Goal: Task Accomplishment & Management: Complete application form

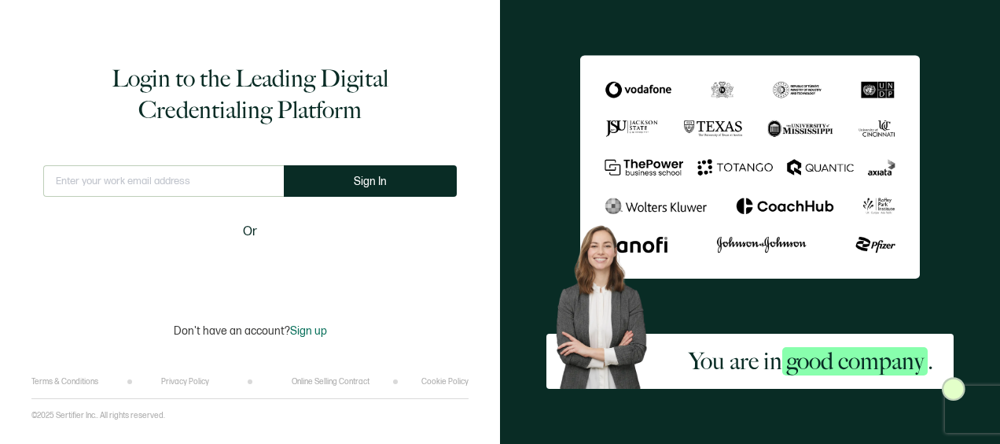
click at [170, 177] on input "text" at bounding box center [163, 180] width 241 height 31
type input "[EMAIL_ADDRESS][DOMAIN_NAME]"
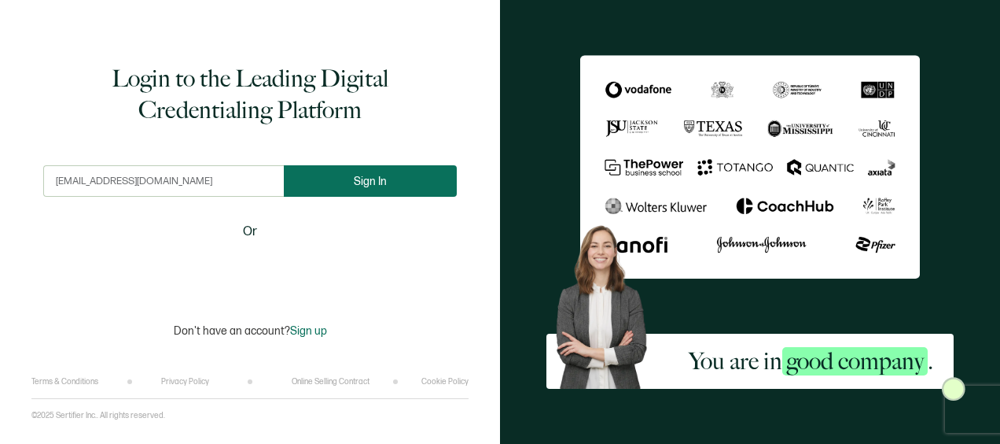
click at [341, 179] on button "Sign In" at bounding box center [370, 180] width 173 height 31
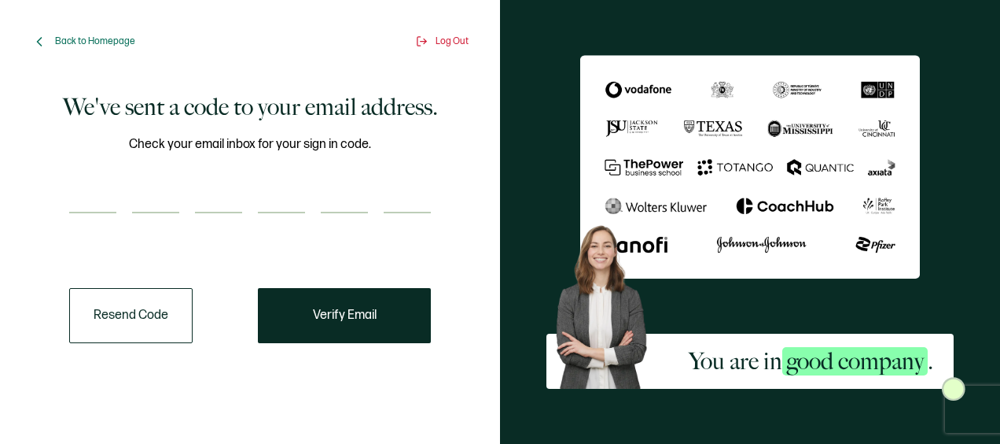
click at [88, 201] on input "number" at bounding box center [92, 197] width 47 height 31
paste input "1"
type input "1"
type input "0"
type input "8"
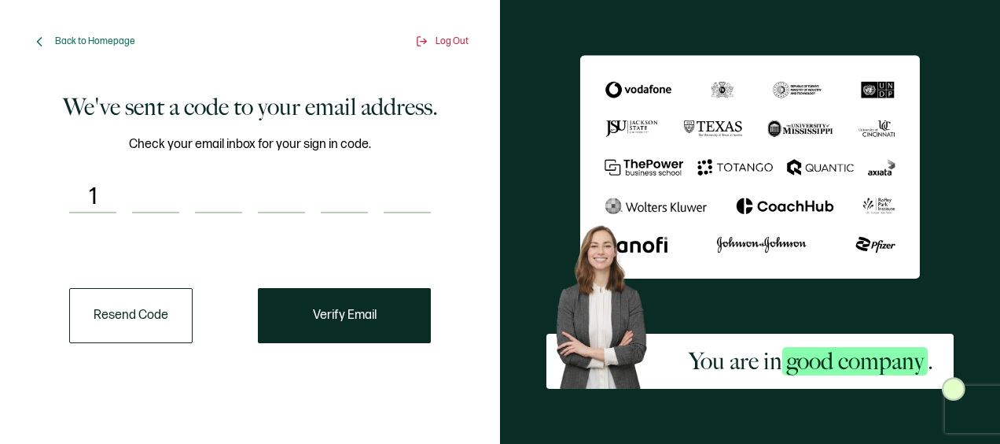
type input "2"
type input "4"
type input "6"
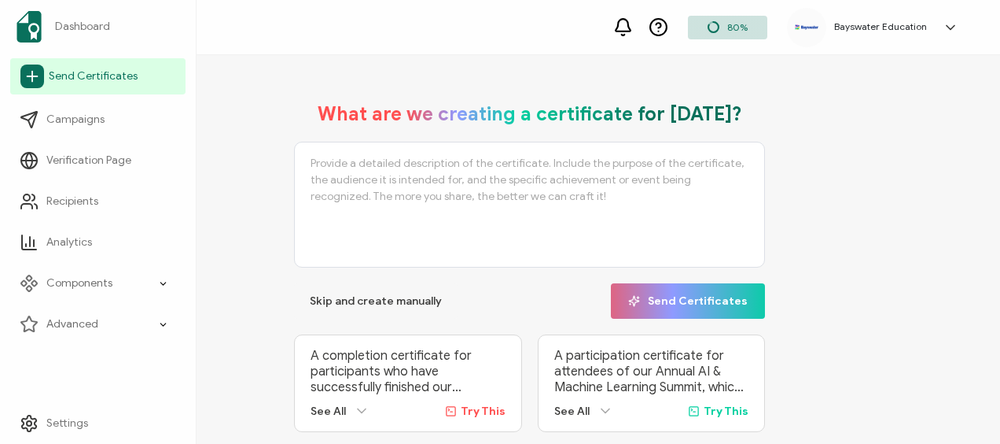
click at [107, 79] on span "Send Certificates" at bounding box center [93, 76] width 89 height 16
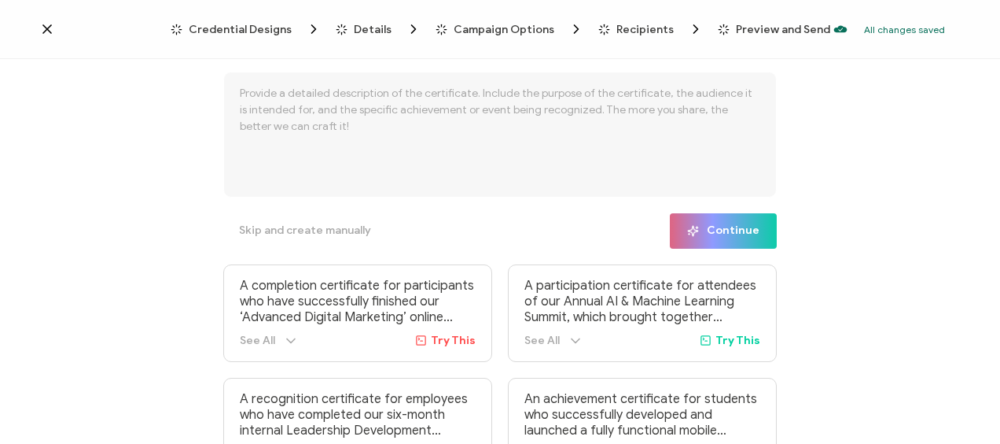
click at [49, 29] on icon at bounding box center [47, 29] width 16 height 16
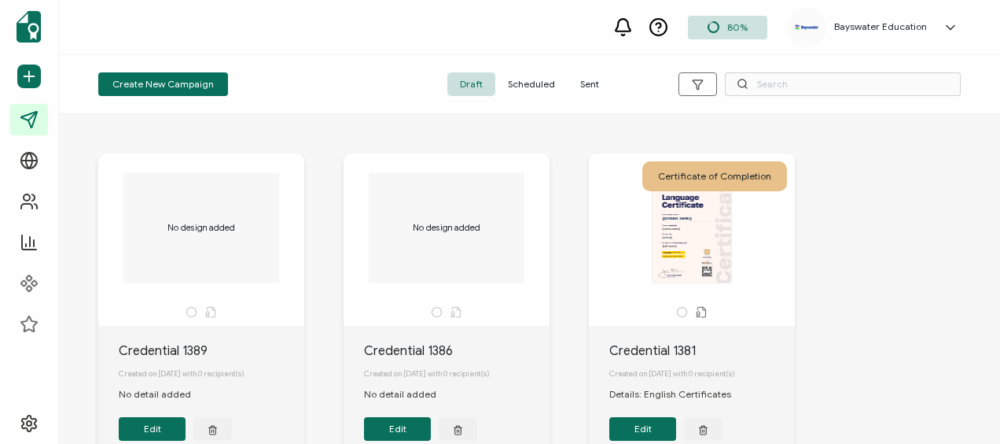
click at [591, 79] on span "Sent" at bounding box center [590, 84] width 44 height 24
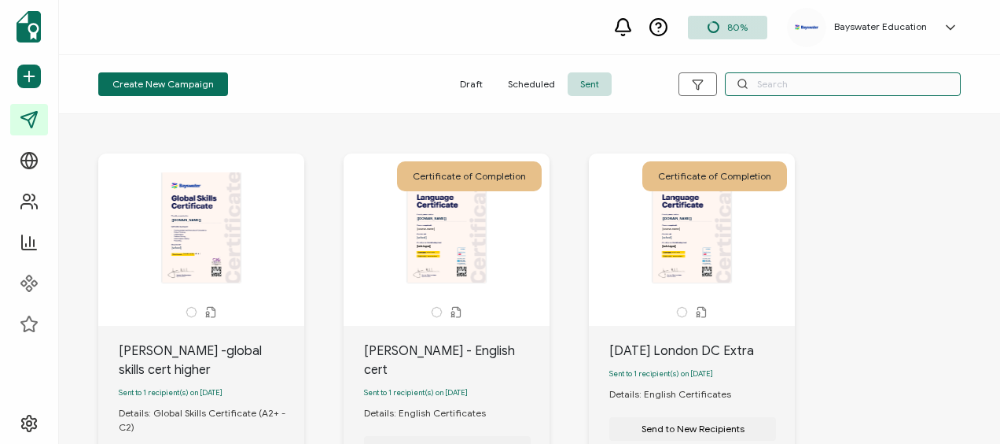
click at [822, 80] on input "text" at bounding box center [843, 84] width 236 height 24
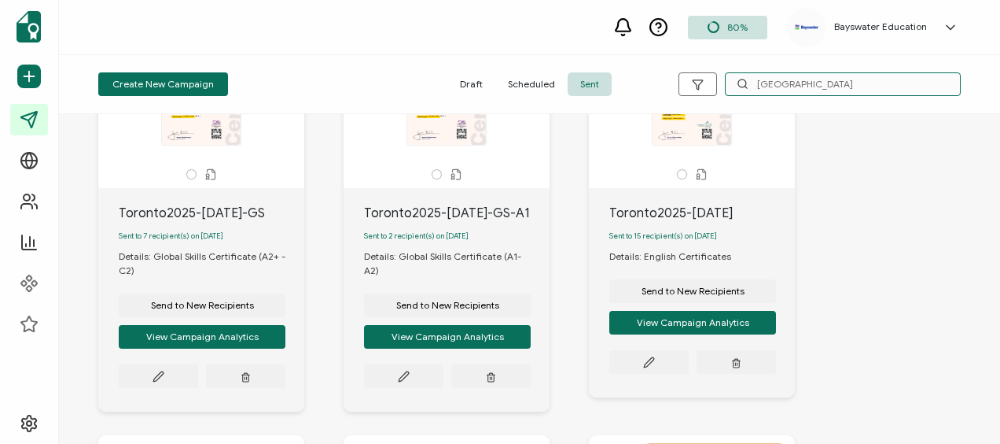
scroll to position [157, 0]
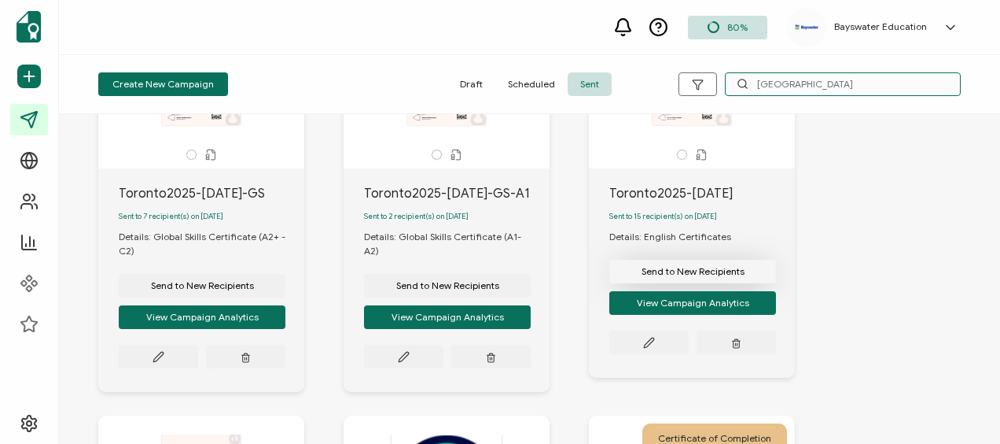
type input "[GEOGRAPHIC_DATA]"
click at [254, 281] on span "Send to New Recipients" at bounding box center [202, 285] width 103 height 9
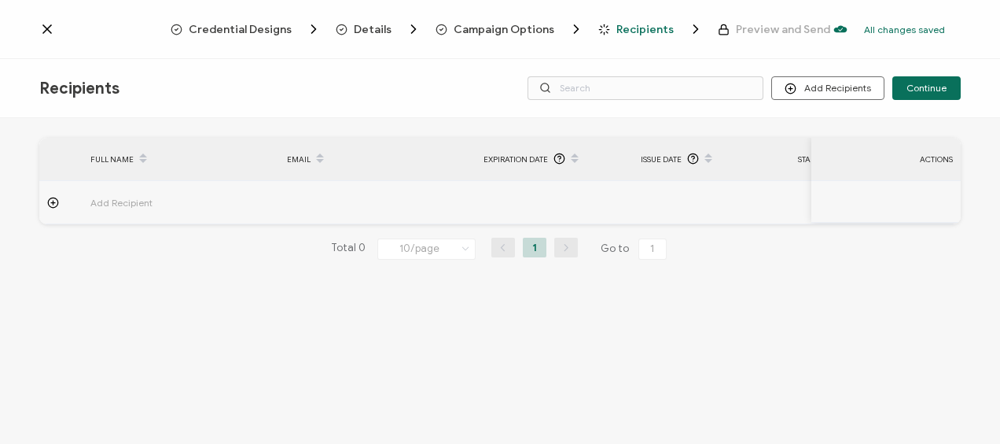
click at [50, 27] on icon at bounding box center [47, 29] width 16 height 16
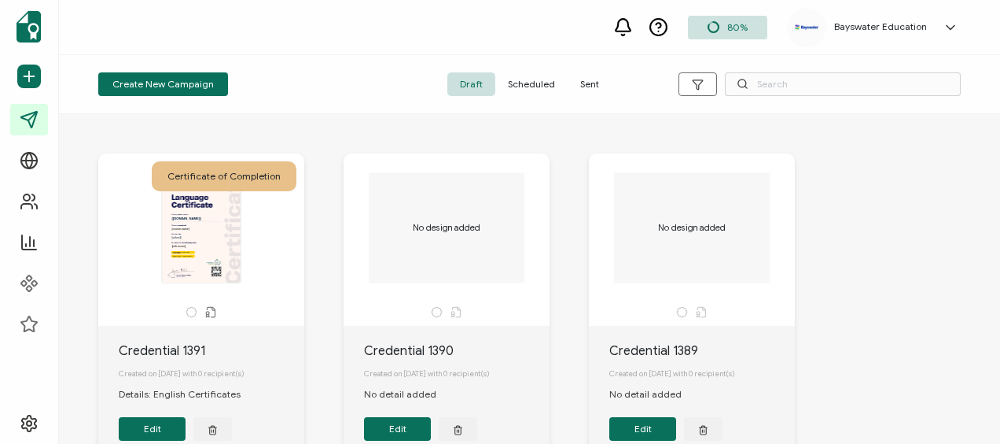
click at [588, 79] on span "Sent" at bounding box center [590, 84] width 44 height 24
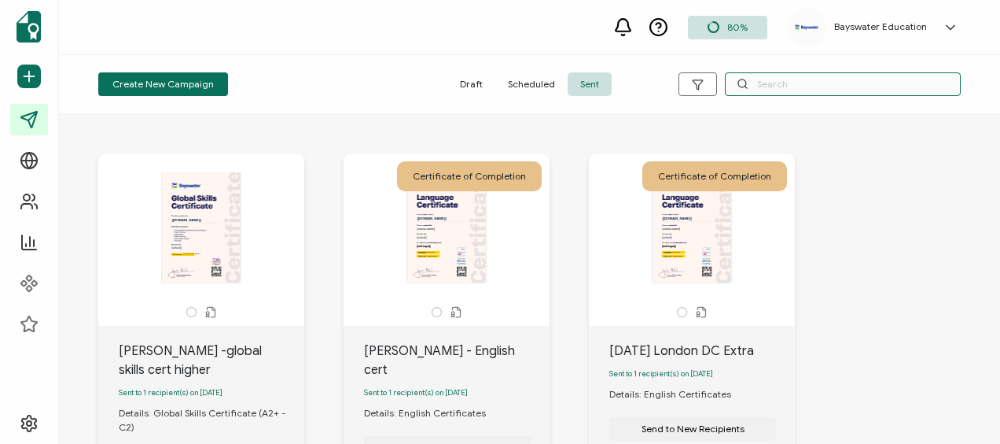
click at [776, 87] on input "text" at bounding box center [843, 84] width 236 height 24
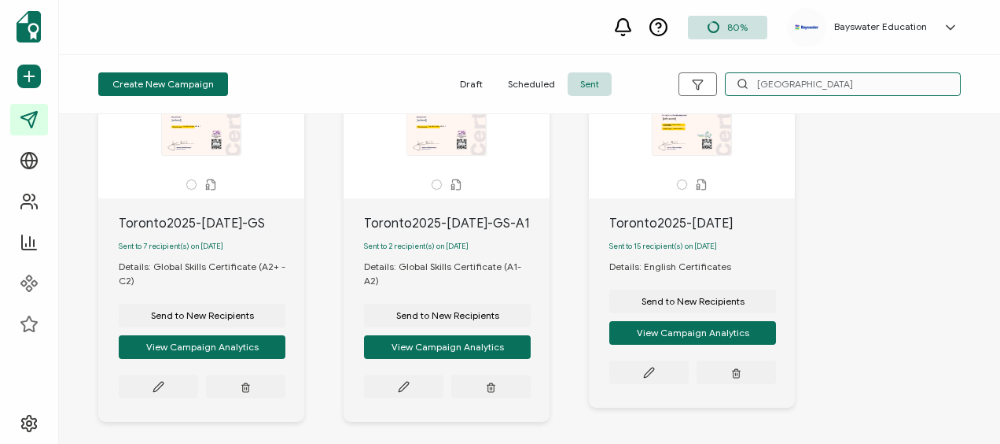
scroll to position [157, 0]
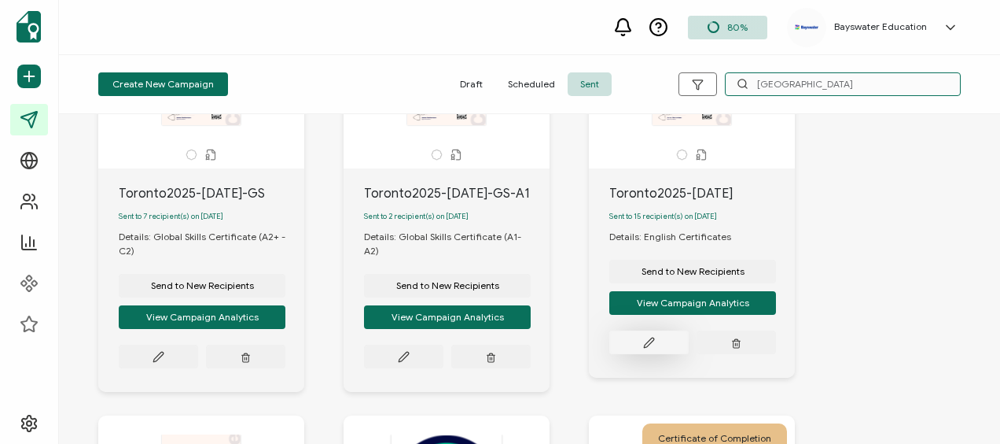
type input "[GEOGRAPHIC_DATA]"
click at [198, 347] on button at bounding box center [158, 356] width 79 height 24
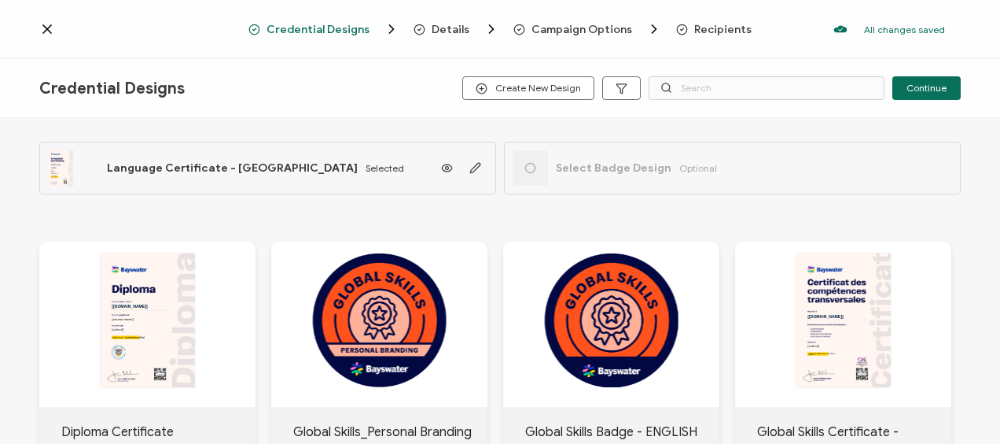
click at [701, 30] on span "Recipients" at bounding box center [722, 30] width 57 height 12
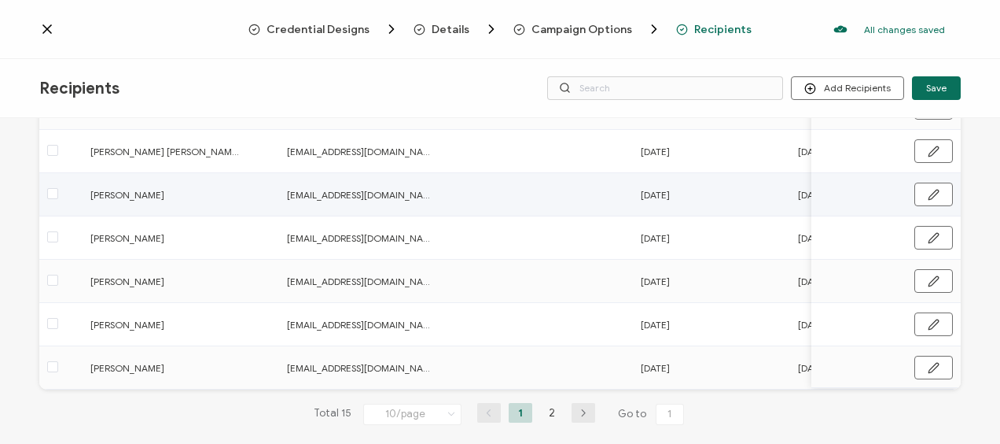
scroll to position [333, 0]
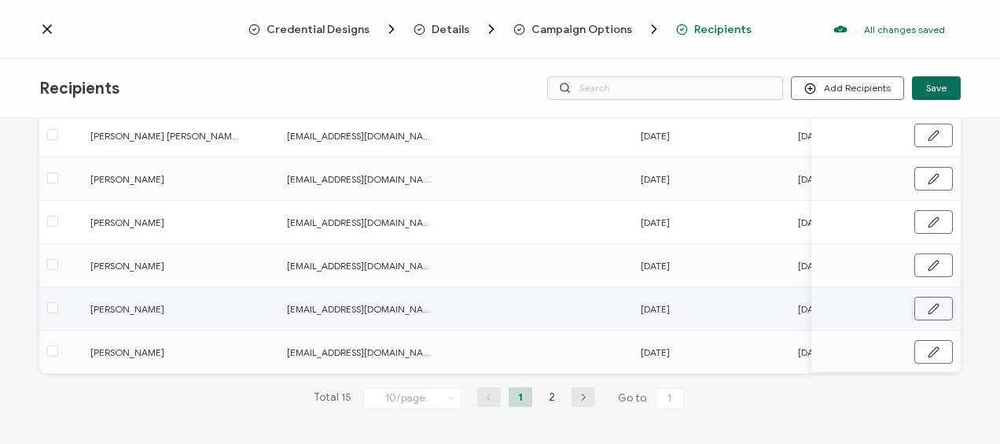
click at [929, 305] on icon "button" at bounding box center [933, 308] width 9 height 9
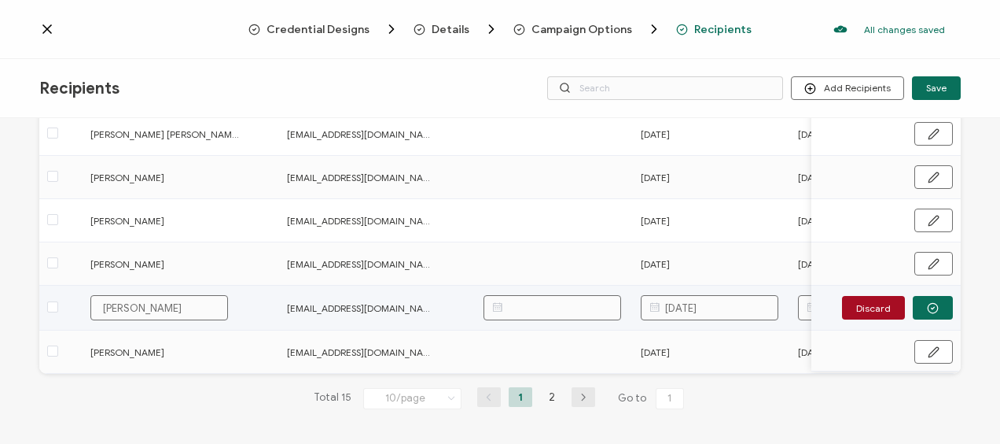
scroll to position [334, 0]
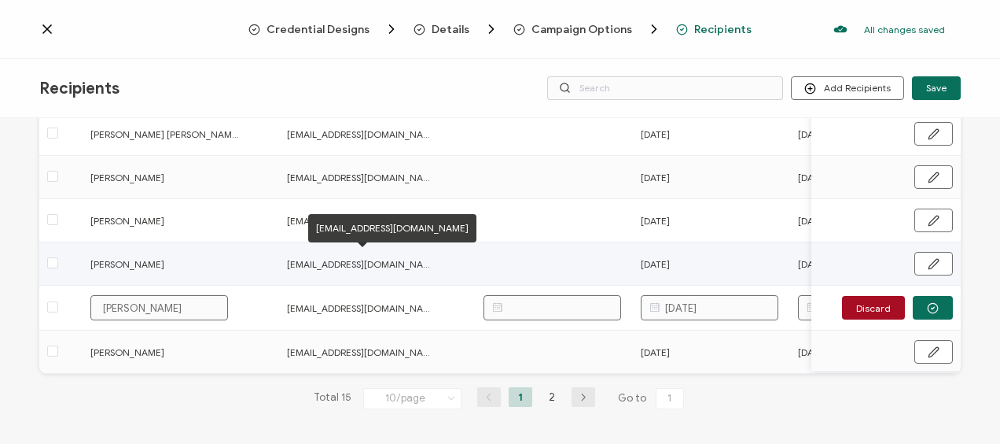
click at [429, 264] on span "[EMAIL_ADDRESS][DOMAIN_NAME]" at bounding box center [361, 264] width 149 height 18
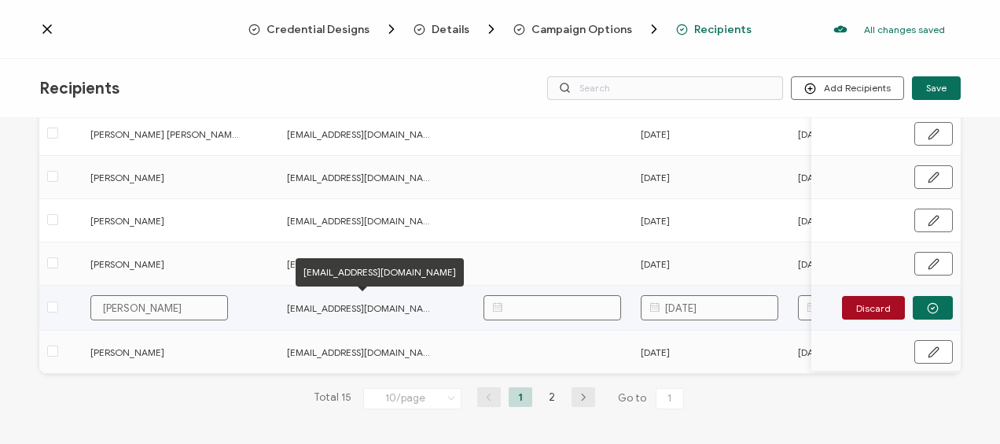
click at [434, 302] on span "[EMAIL_ADDRESS][DOMAIN_NAME]" at bounding box center [361, 308] width 149 height 18
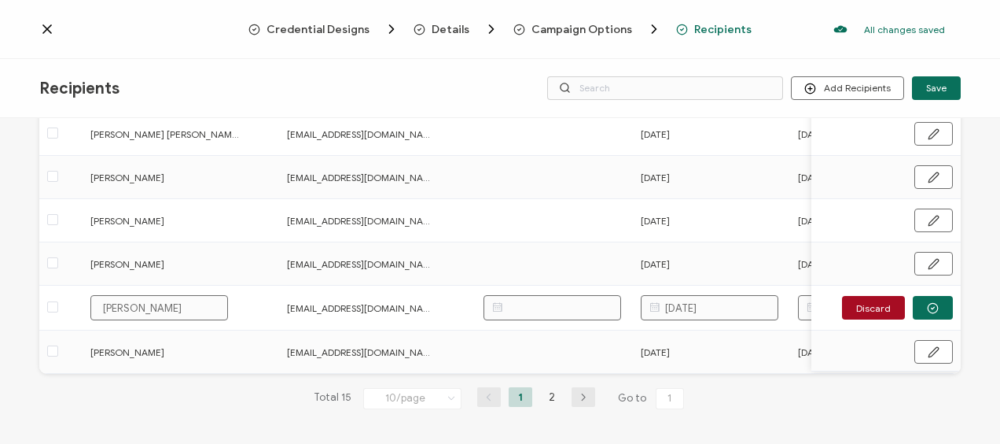
click at [721, 31] on span "Recipients" at bounding box center [722, 30] width 57 height 12
click at [46, 30] on icon at bounding box center [47, 29] width 8 height 8
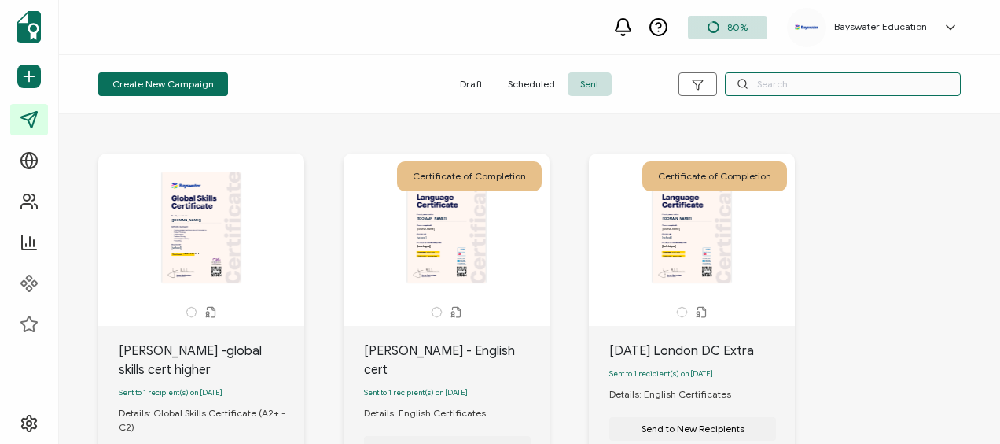
click at [764, 83] on input "text" at bounding box center [843, 84] width 236 height 24
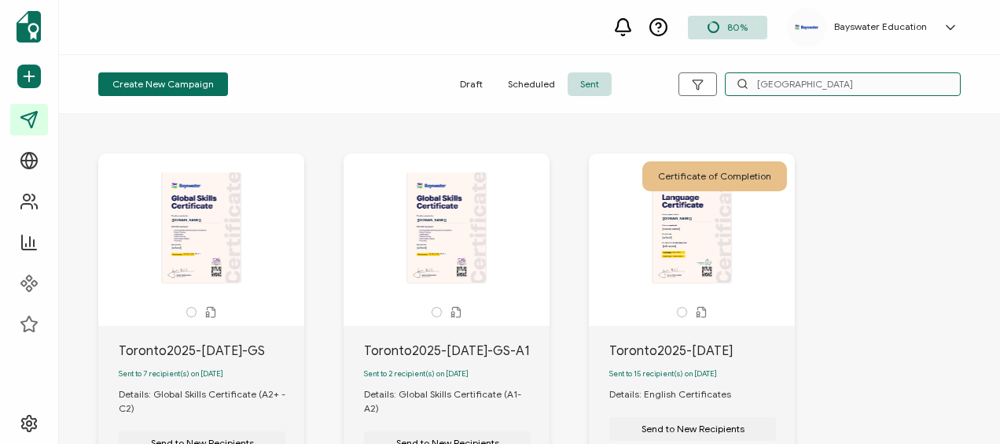
scroll to position [157, 0]
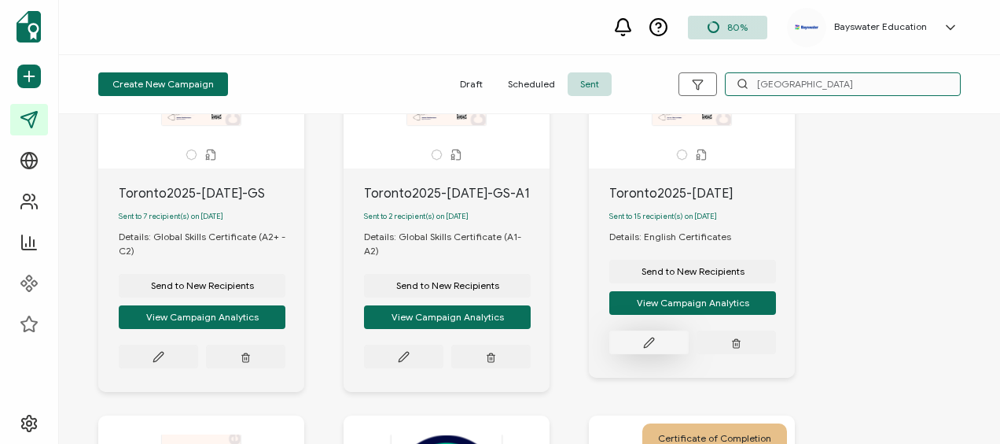
type input "[GEOGRAPHIC_DATA]"
click at [198, 346] on button at bounding box center [158, 356] width 79 height 24
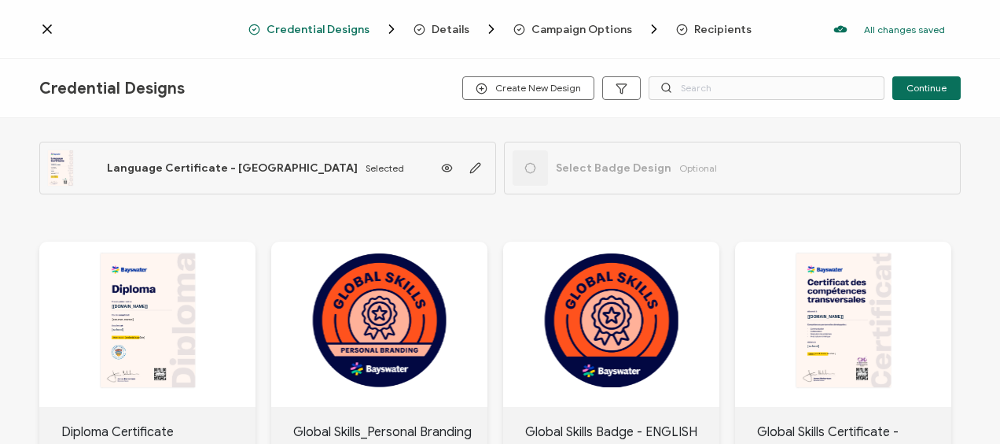
click at [703, 21] on span "Recipients" at bounding box center [713, 29] width 75 height 16
click at [716, 28] on span "Recipients" at bounding box center [722, 30] width 57 height 12
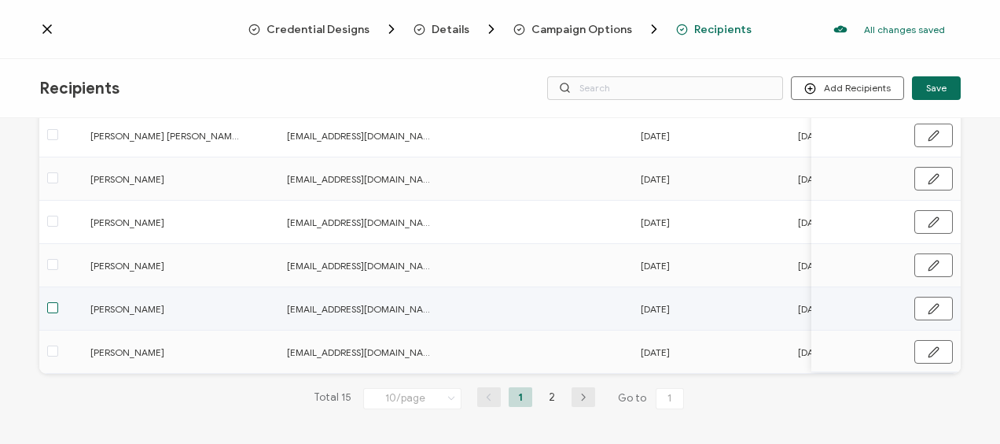
click at [55, 307] on span at bounding box center [52, 307] width 11 height 11
click at [58, 302] on input "checkbox" at bounding box center [58, 302] width 0 height 0
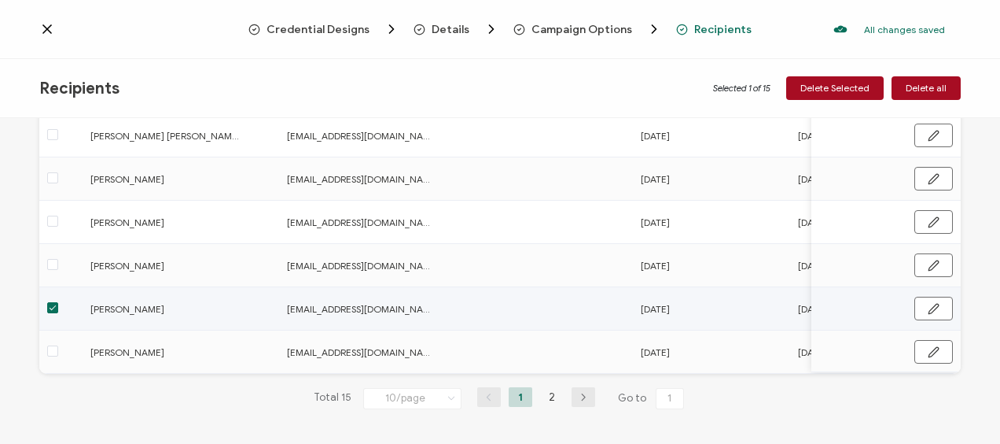
click at [52, 307] on span at bounding box center [52, 307] width 11 height 11
click at [58, 302] on input "checkbox" at bounding box center [58, 302] width 0 height 0
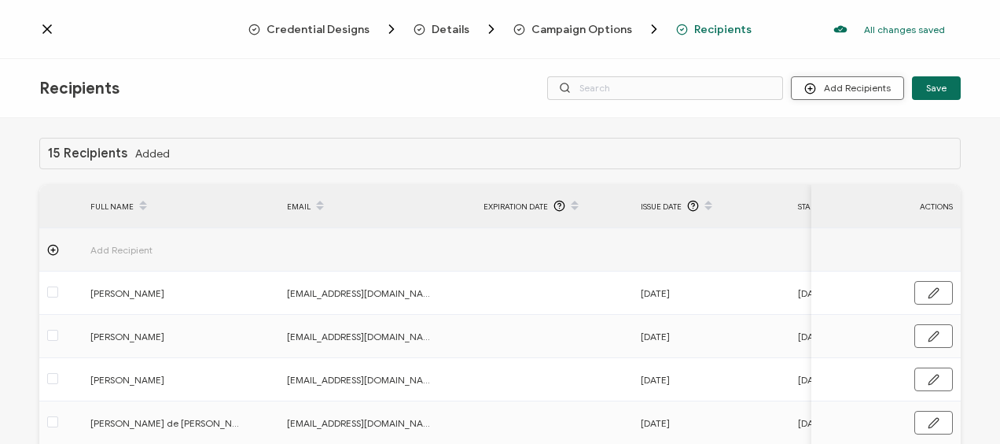
click at [826, 92] on button "Add Recipients" at bounding box center [847, 88] width 113 height 24
click at [859, 157] on span "Import From Recipients" at bounding box center [879, 156] width 102 height 12
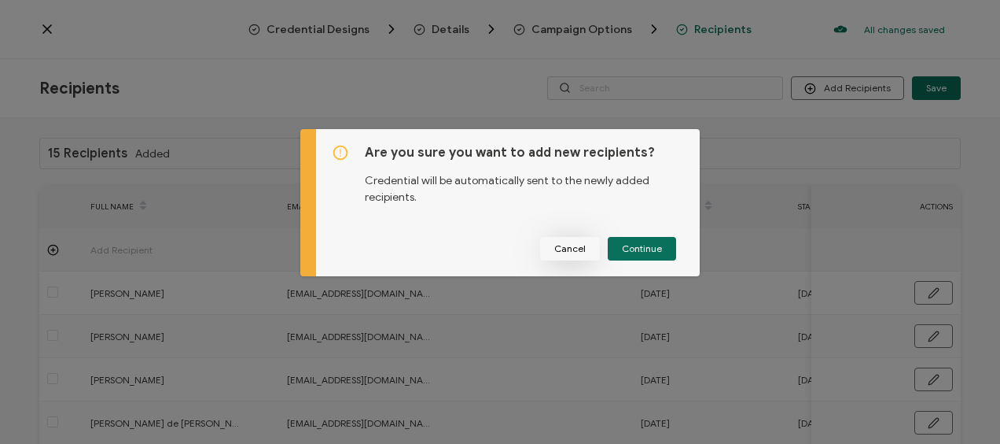
click at [565, 250] on span "Cancel" at bounding box center [569, 248] width 31 height 9
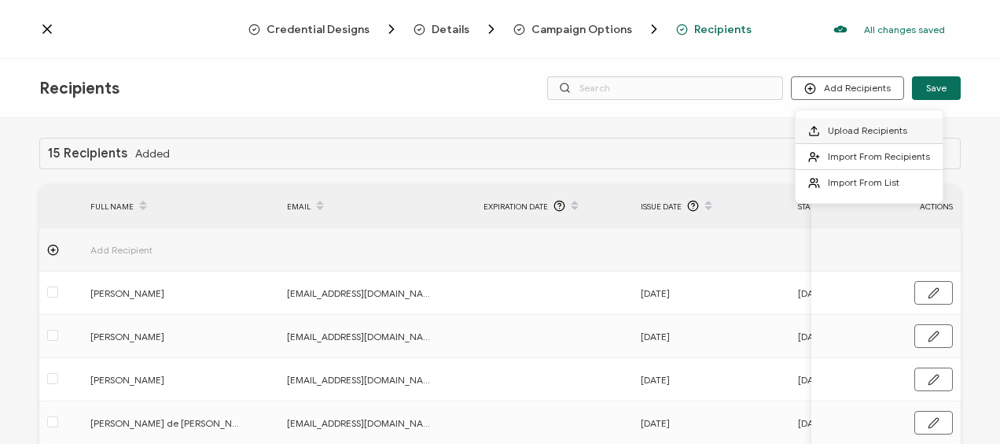
click at [840, 121] on li "Upload Recipients" at bounding box center [869, 131] width 147 height 26
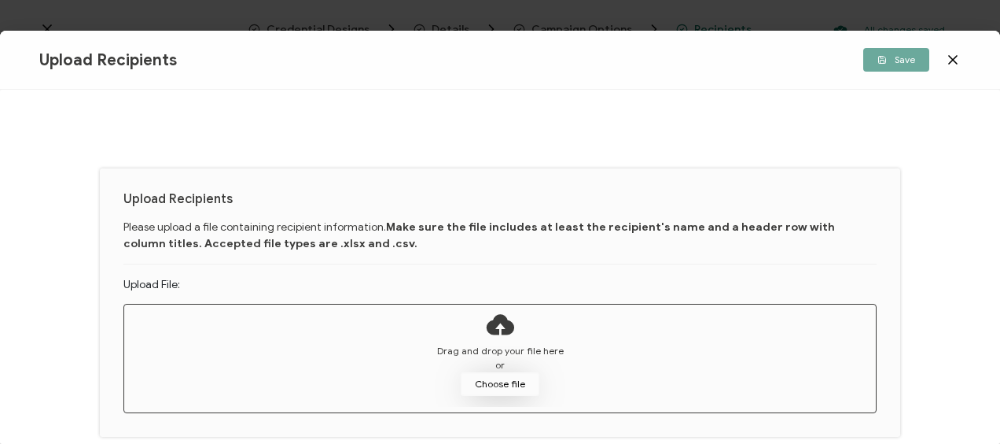
click at [475, 380] on button "Choose file" at bounding box center [500, 384] width 79 height 24
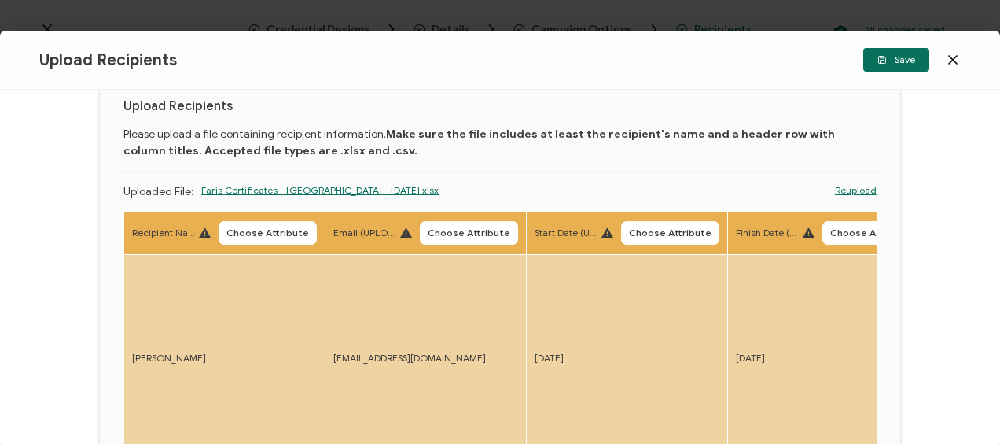
scroll to position [87, 0]
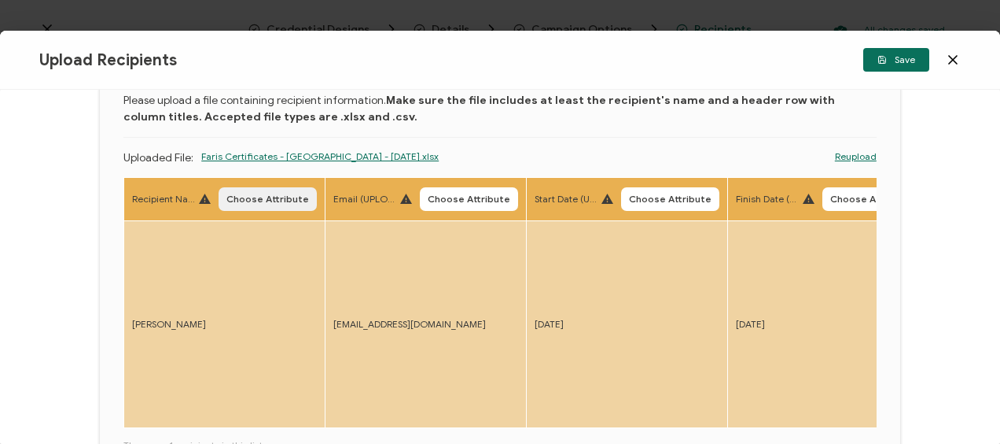
click at [262, 201] on span "Choose Attribute" at bounding box center [267, 198] width 83 height 9
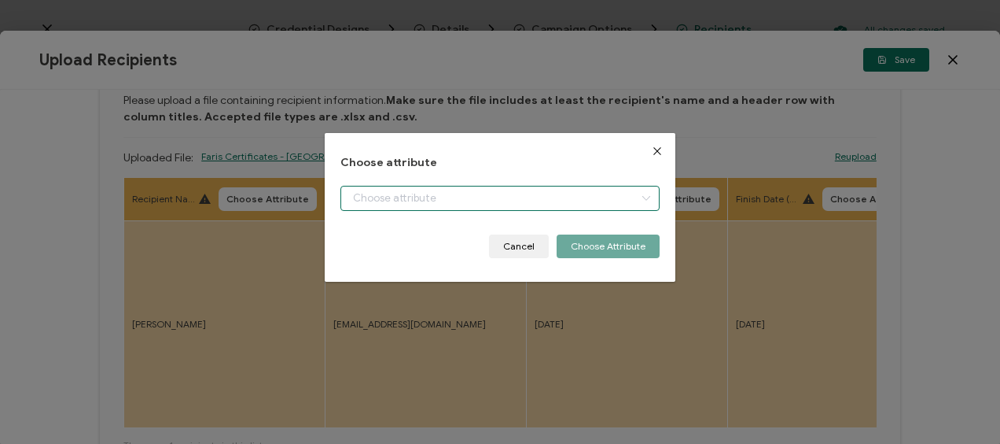
click at [407, 197] on input "dialog" at bounding box center [500, 198] width 318 height 25
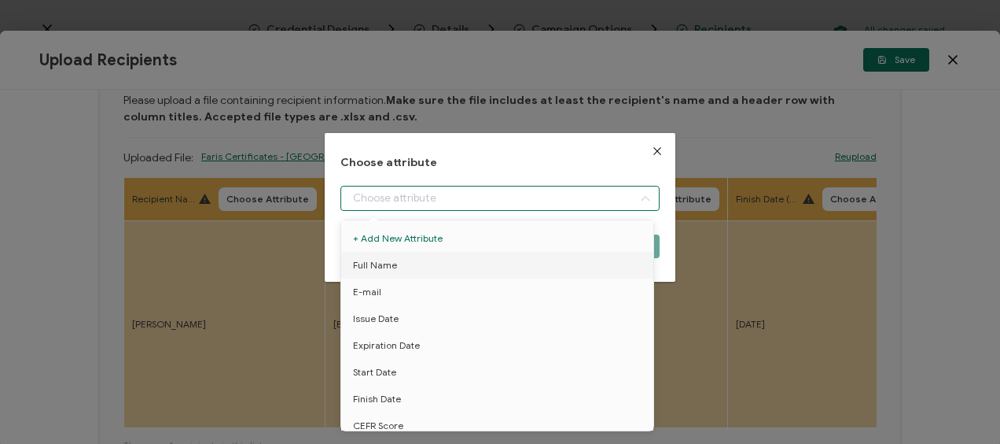
drag, startPoint x: 403, startPoint y: 265, endPoint x: 440, endPoint y: 261, distance: 37.2
click at [402, 265] on li "Full Name" at bounding box center [500, 265] width 326 height 27
type input "Full Name"
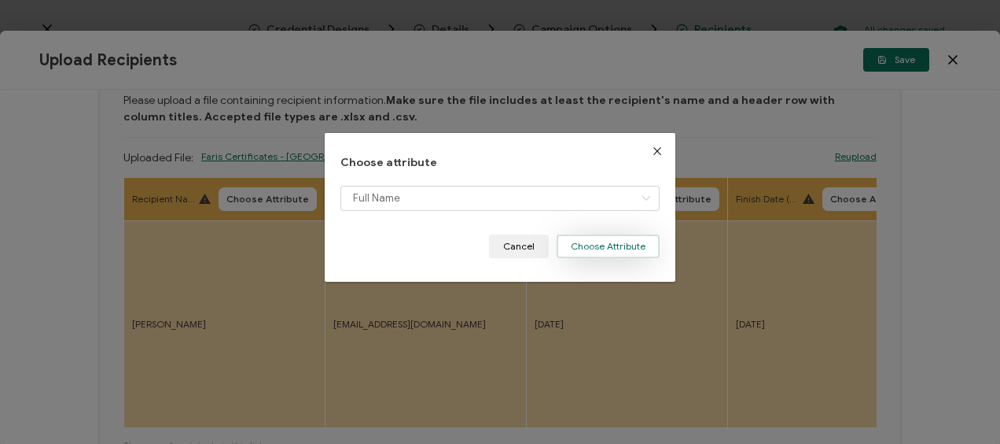
click at [581, 249] on button "Choose Attribute" at bounding box center [608, 246] width 103 height 24
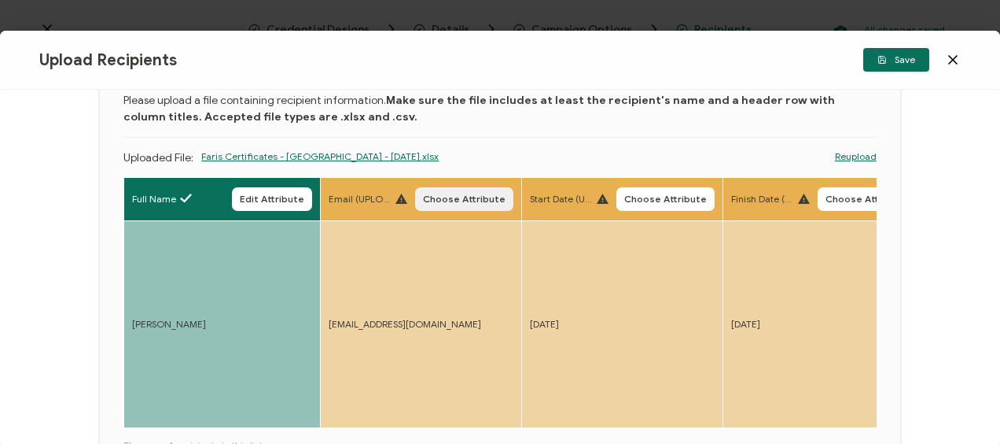
click at [466, 203] on span "Choose Attribute" at bounding box center [464, 198] width 83 height 9
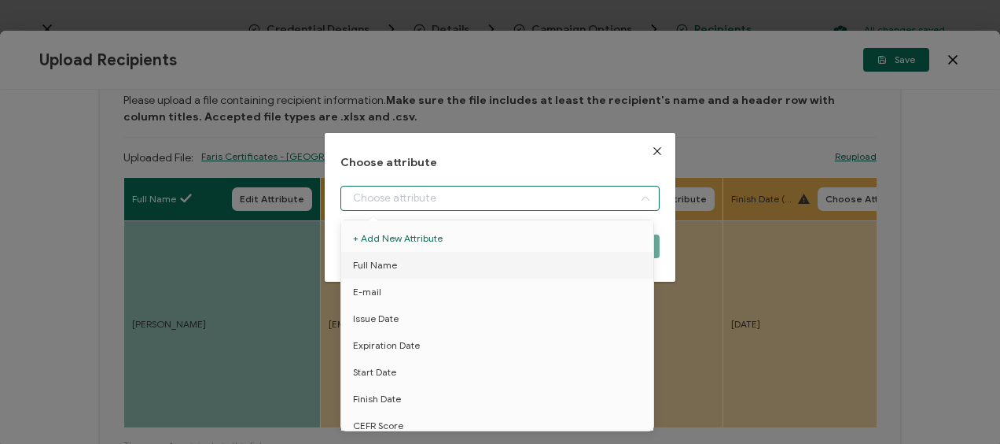
click at [459, 205] on input "dialog" at bounding box center [500, 198] width 318 height 25
click at [383, 289] on li "E-mail" at bounding box center [500, 291] width 326 height 27
type input "E-mail"
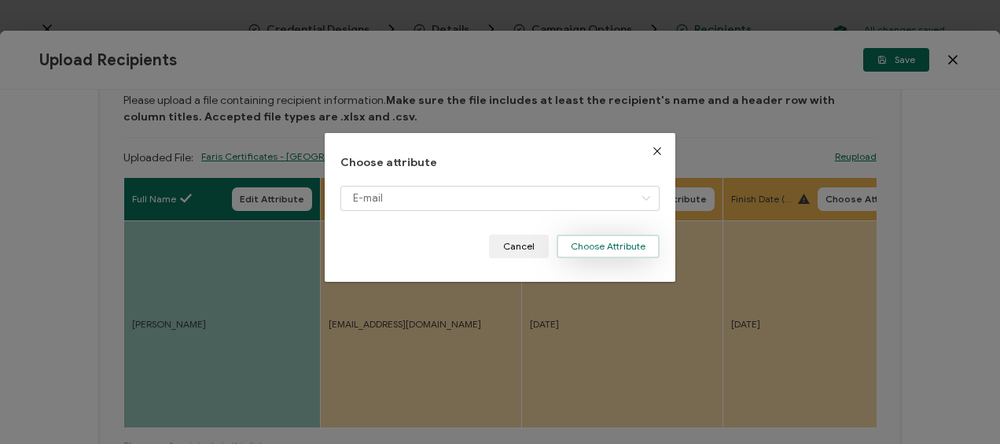
click at [597, 244] on button "Choose Attribute" at bounding box center [608, 246] width 103 height 24
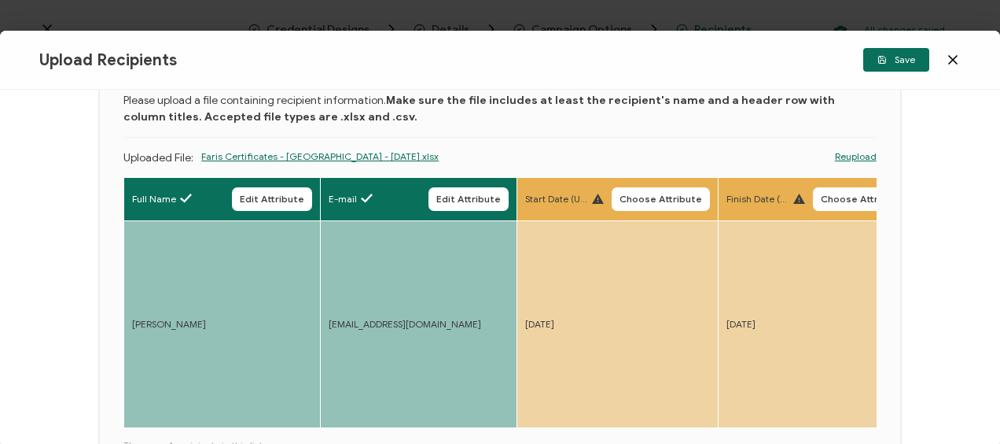
click at [641, 197] on span "Choose Attribute" at bounding box center [661, 198] width 83 height 9
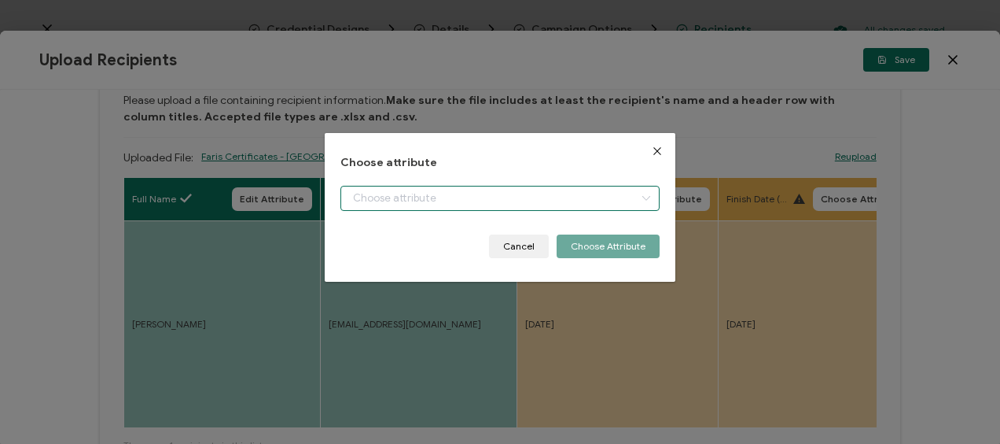
click at [421, 202] on input "dialog" at bounding box center [500, 198] width 318 height 25
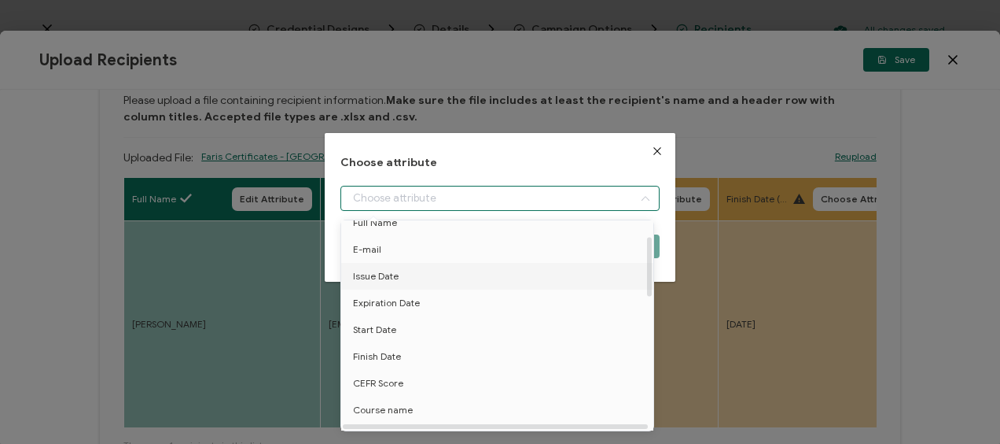
scroll to position [79, 0]
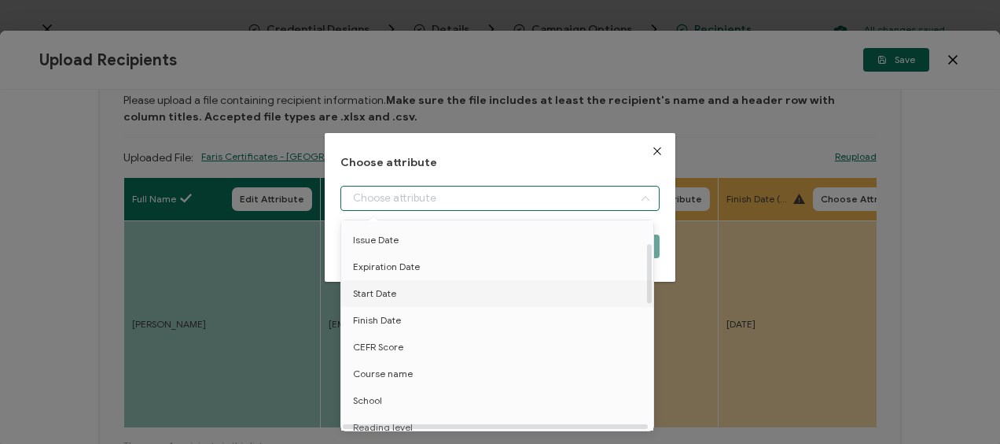
click at [407, 304] on li "Start Date" at bounding box center [500, 293] width 326 height 27
type input "Start Date"
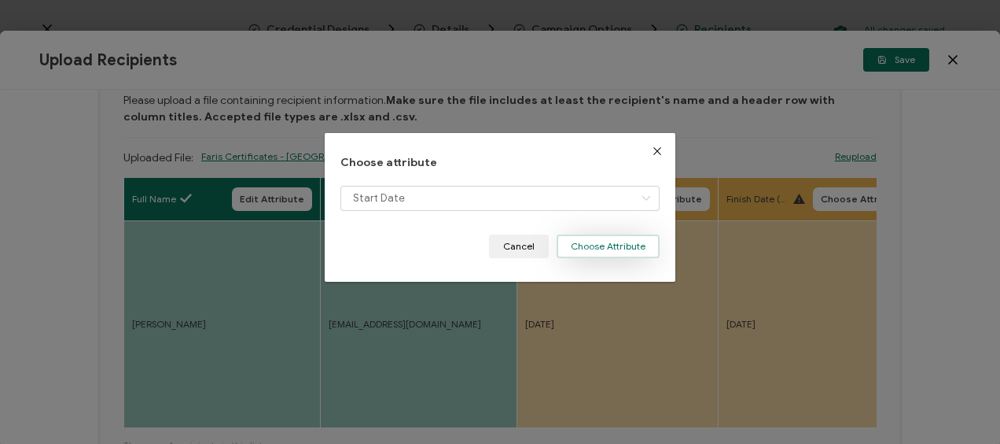
click at [607, 243] on button "Choose Attribute" at bounding box center [608, 246] width 103 height 24
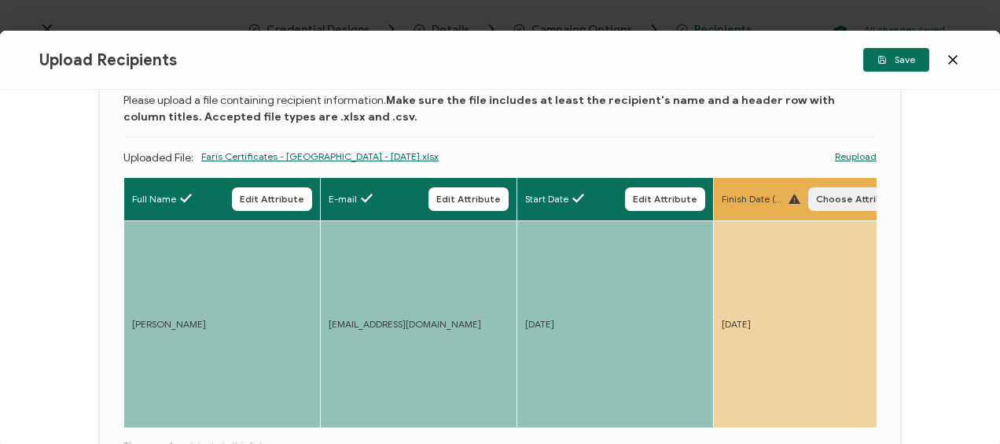
click at [830, 194] on span "Choose Attribute" at bounding box center [857, 198] width 83 height 9
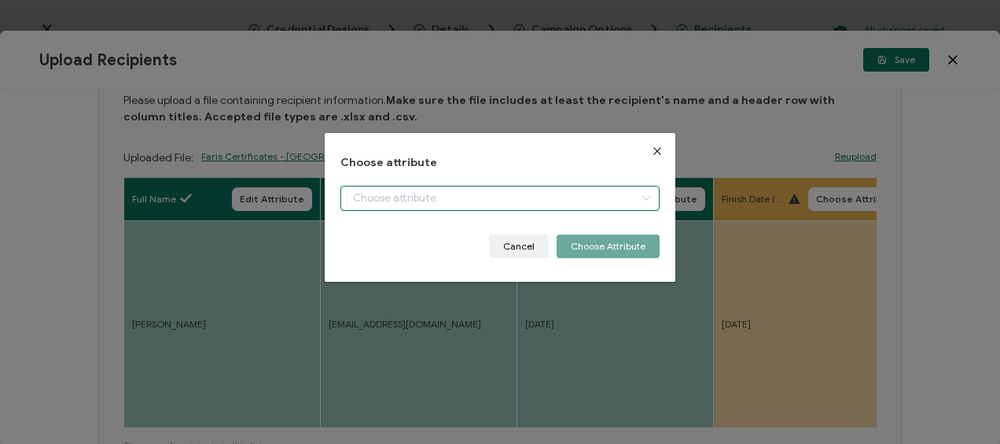
drag, startPoint x: 404, startPoint y: 201, endPoint x: 397, endPoint y: 220, distance: 20.2
click at [403, 202] on input "dialog" at bounding box center [500, 198] width 318 height 25
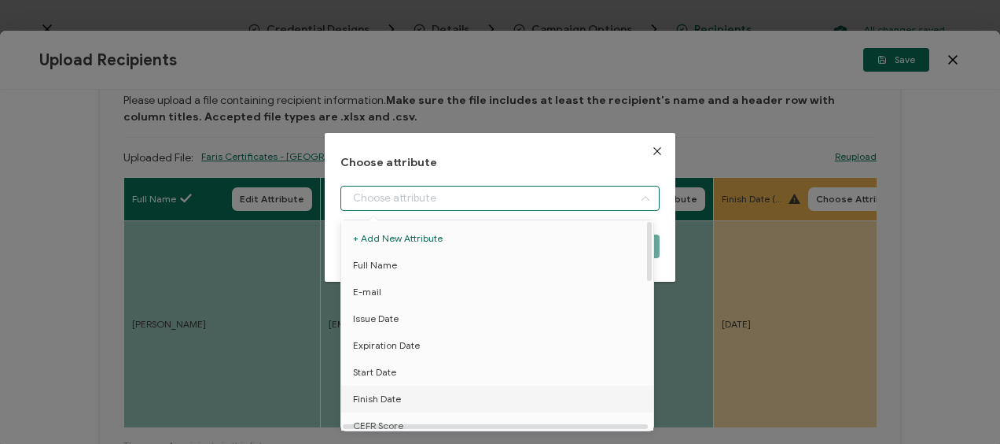
click at [395, 399] on span "Finish Date" at bounding box center [377, 398] width 48 height 27
type input "Finish Date"
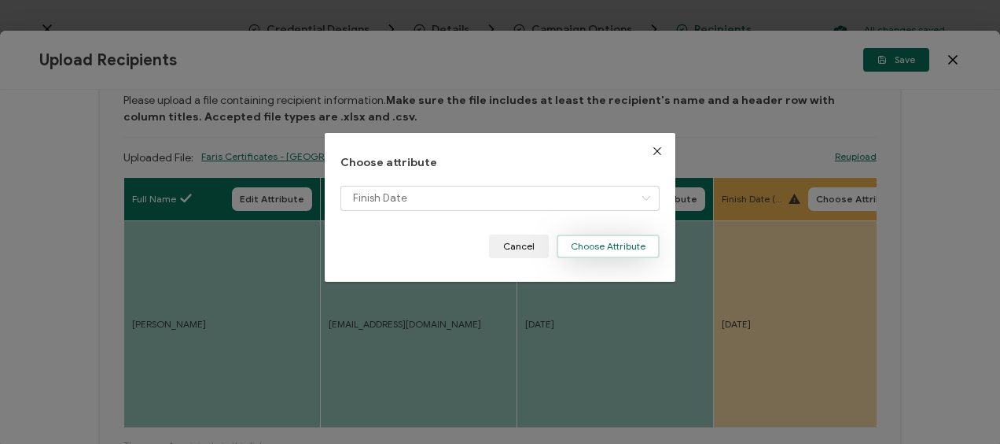
click at [584, 243] on button "Choose Attribute" at bounding box center [608, 246] width 103 height 24
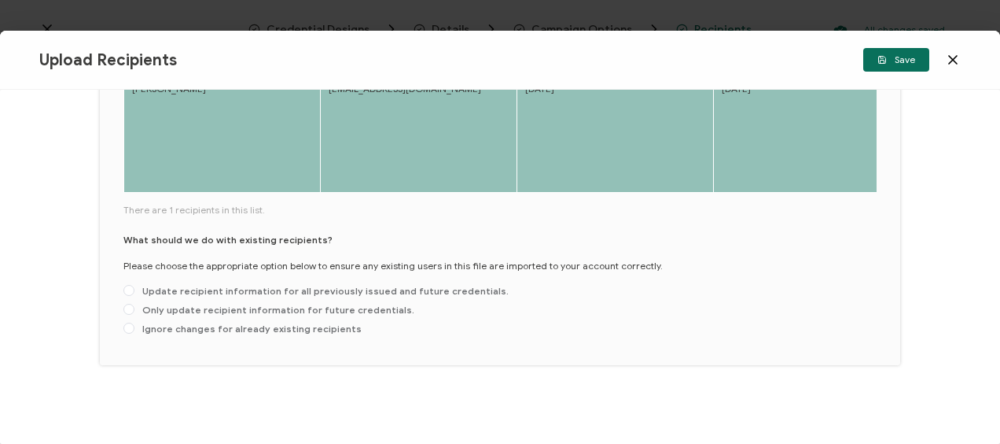
scroll to position [247, 0]
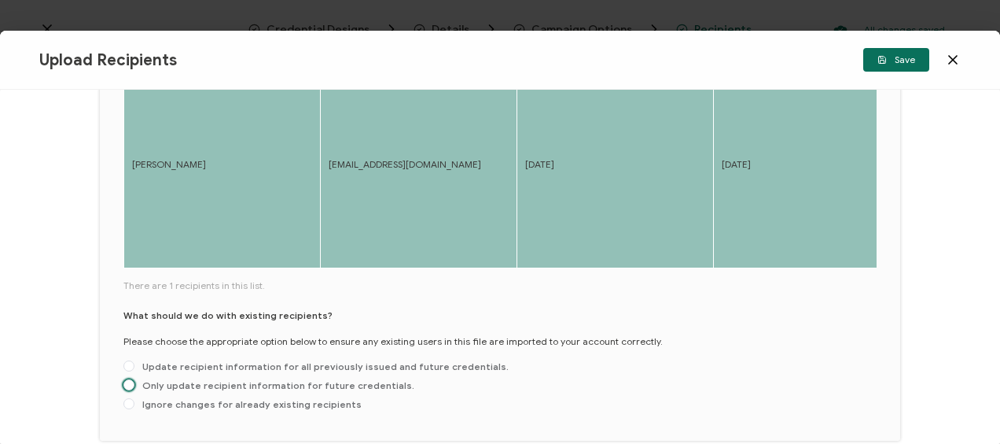
click at [162, 392] on label "Only update recipient information for future credentials." at bounding box center [268, 385] width 291 height 13
click at [134, 392] on input "Only update recipient information for future credentials." at bounding box center [128, 385] width 11 height 13
radio input "true"
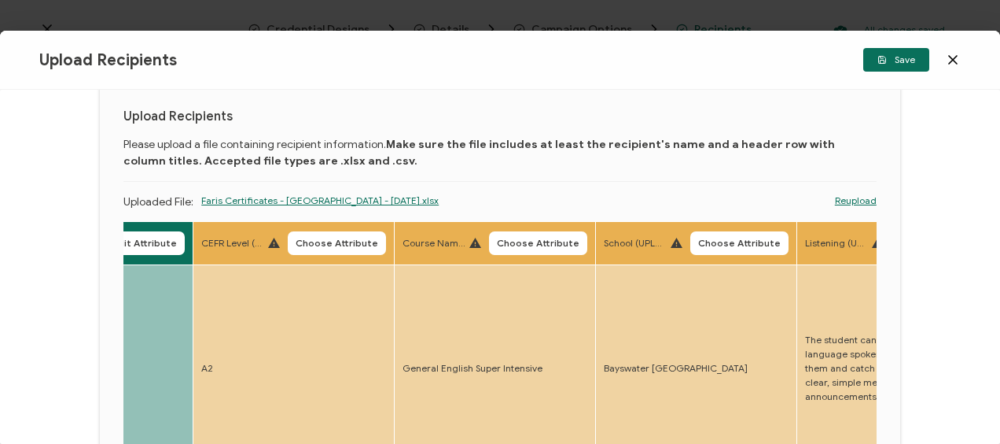
scroll to position [79, 0]
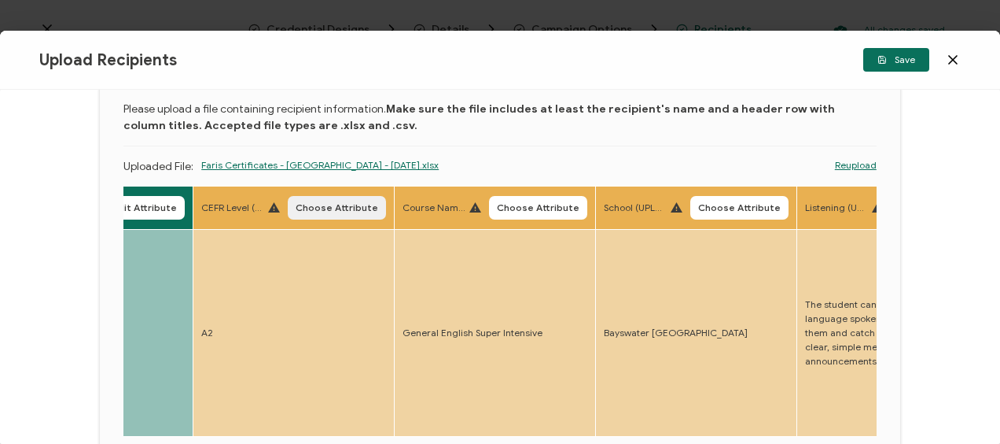
click at [329, 209] on span "Choose Attribute" at bounding box center [337, 207] width 83 height 9
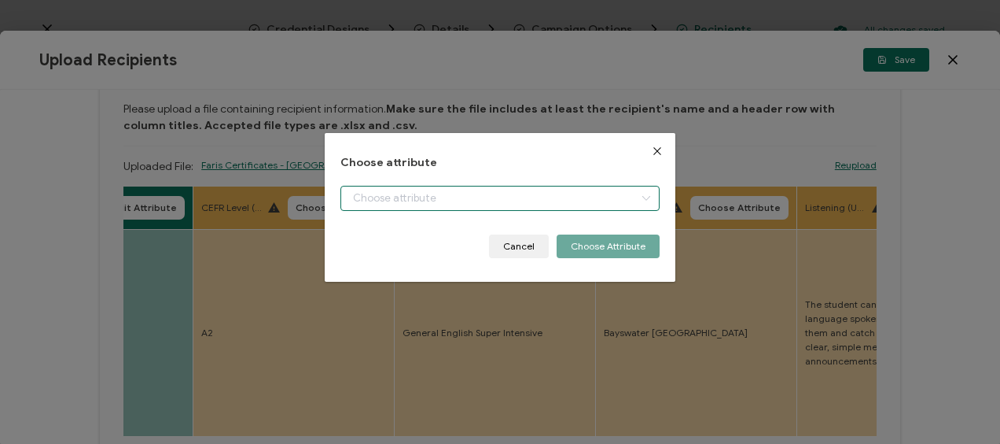
click at [422, 202] on input "dialog" at bounding box center [500, 198] width 318 height 25
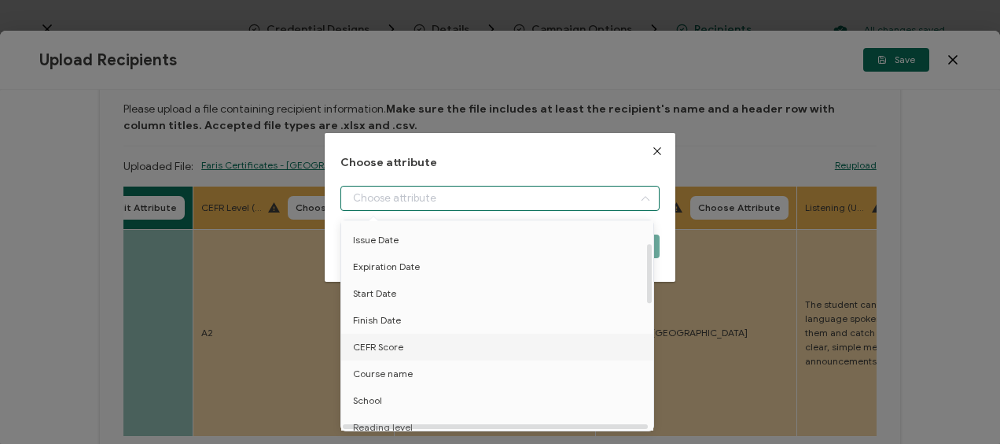
click at [414, 340] on li "CEFR Score" at bounding box center [500, 346] width 326 height 27
type input "CEFR Score"
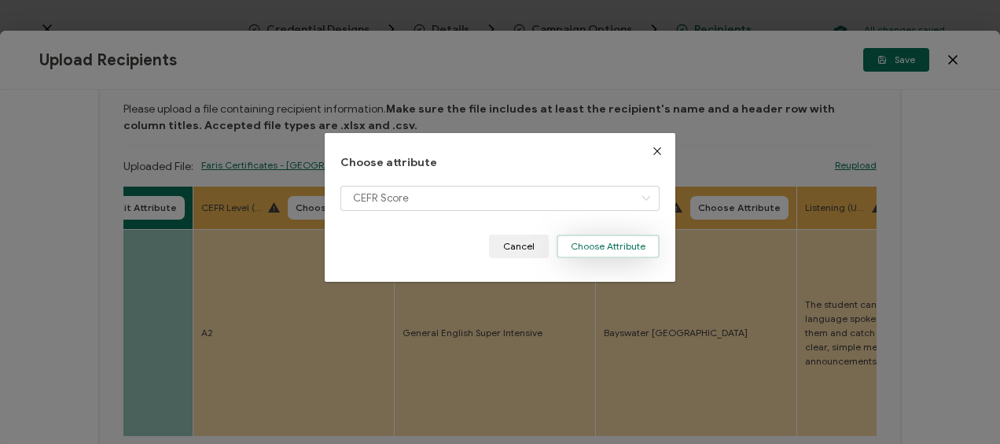
click at [602, 245] on button "Choose Attribute" at bounding box center [608, 246] width 103 height 24
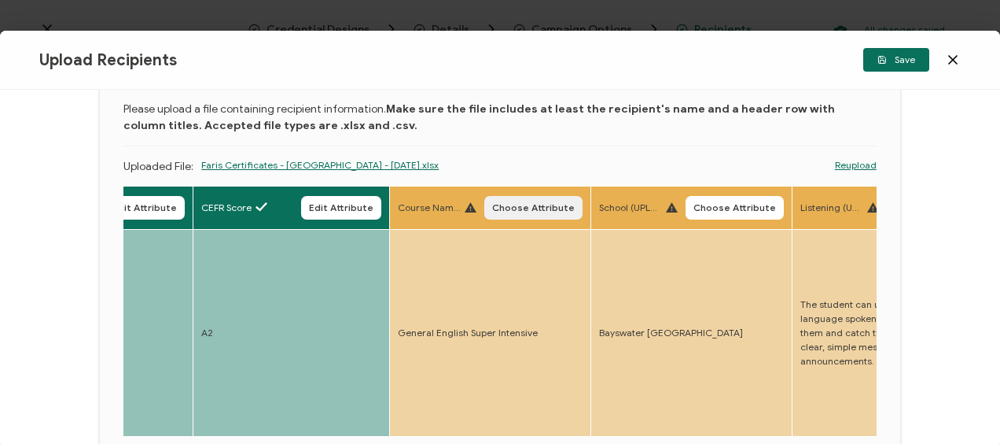
click at [528, 214] on button "Choose Attribute" at bounding box center [533, 208] width 98 height 24
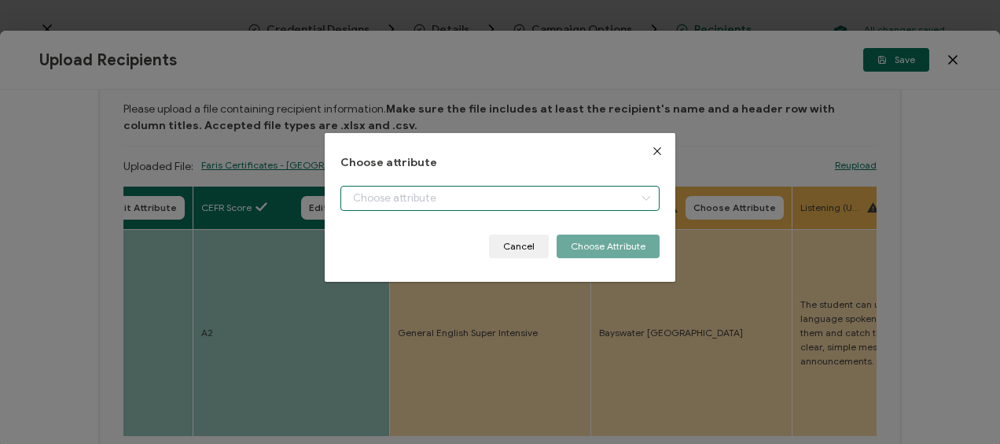
click at [408, 200] on input "dialog" at bounding box center [500, 198] width 318 height 25
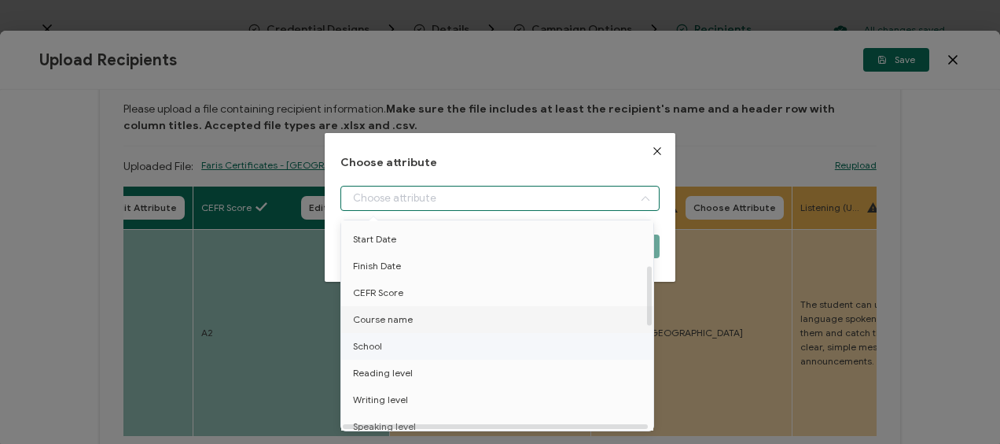
scroll to position [157, 0]
click at [410, 296] on li "Course name" at bounding box center [500, 295] width 326 height 27
type input "Course name"
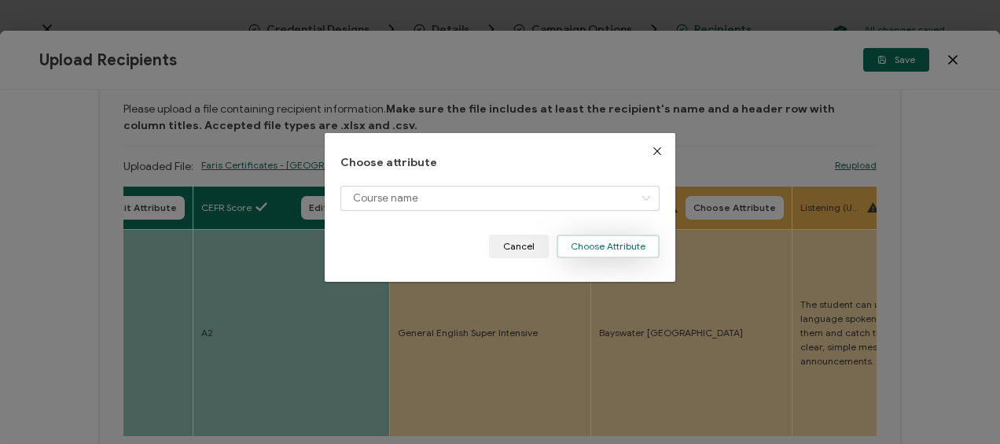
click at [607, 244] on button "Choose Attribute" at bounding box center [608, 246] width 103 height 24
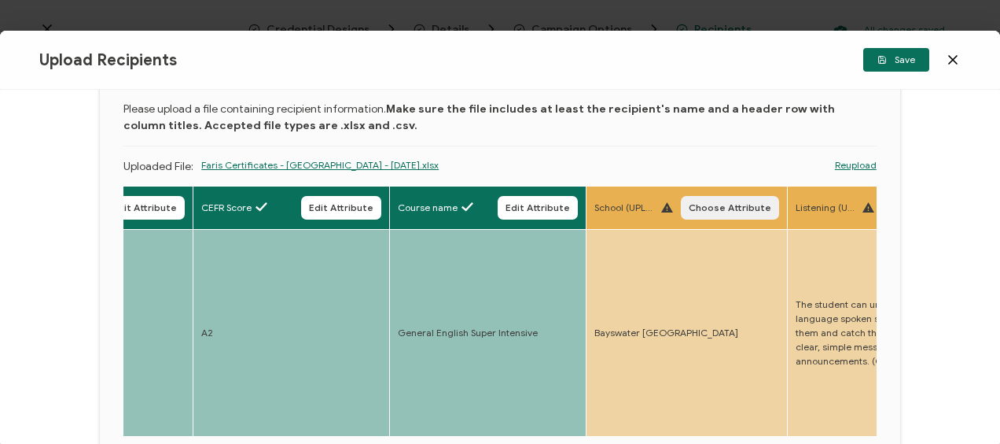
click at [718, 211] on span "Choose Attribute" at bounding box center [730, 207] width 83 height 9
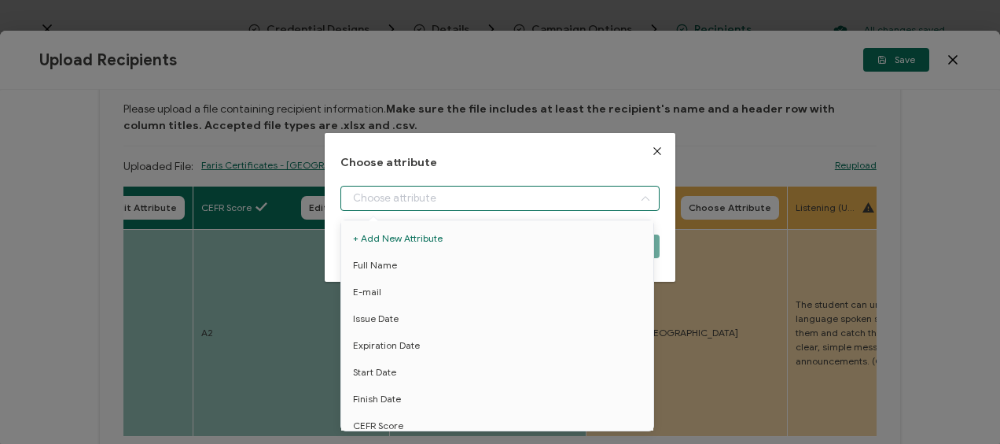
drag, startPoint x: 426, startPoint y: 204, endPoint x: 410, endPoint y: 253, distance: 51.2
click at [424, 206] on input "dialog" at bounding box center [500, 198] width 318 height 25
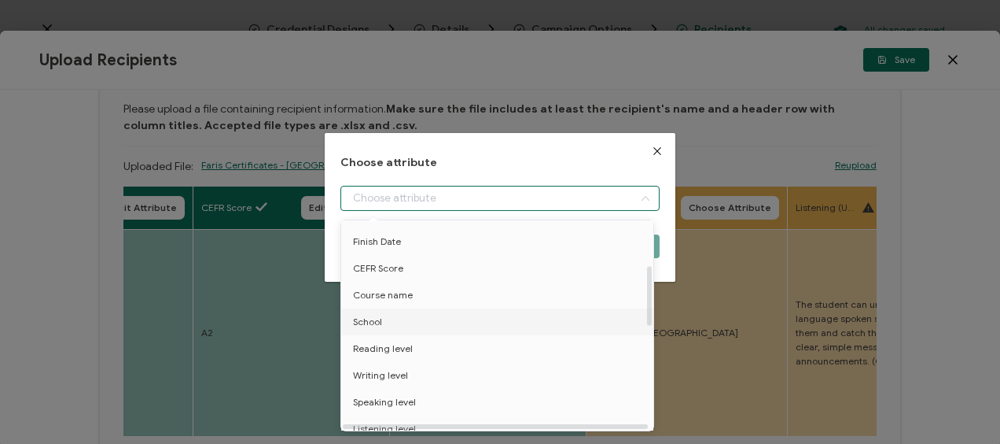
click at [396, 315] on li "School" at bounding box center [500, 321] width 326 height 27
type input "School"
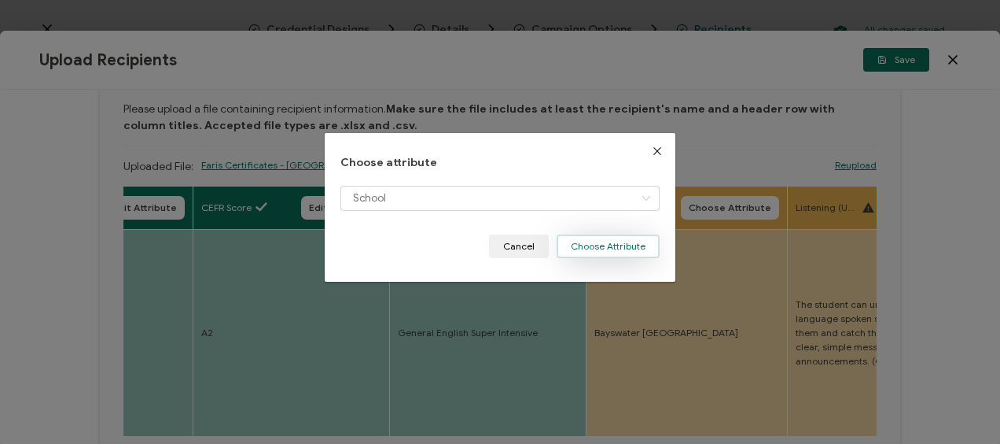
click at [617, 237] on button "Choose Attribute" at bounding box center [608, 246] width 103 height 24
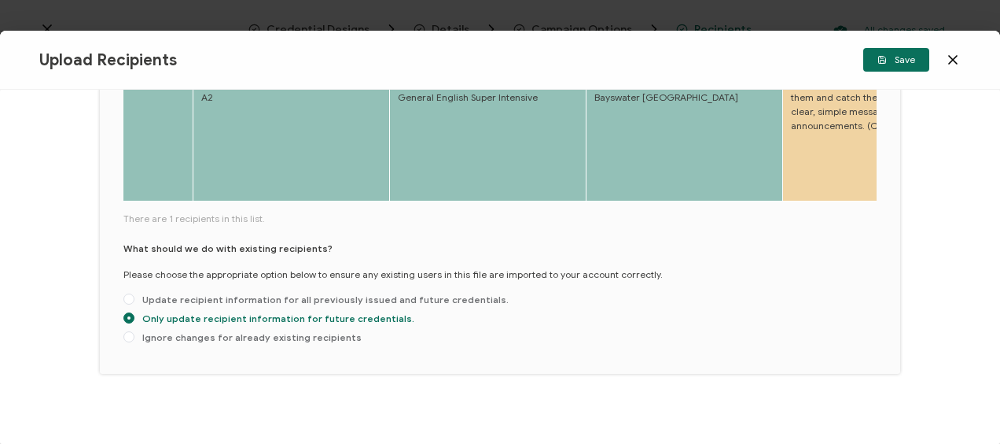
scroll to position [326, 0]
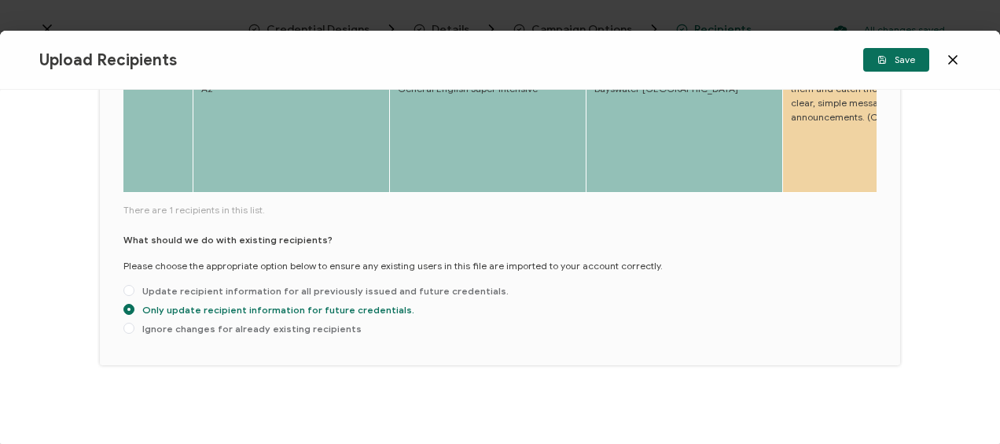
drag, startPoint x: 184, startPoint y: 190, endPoint x: 214, endPoint y: 195, distance: 30.3
click at [214, 195] on div "Full Name Edit Attribute E-mail Edit Attribute Start Date Edit Attribute Finish…" at bounding box center [499, 68] width 753 height 253
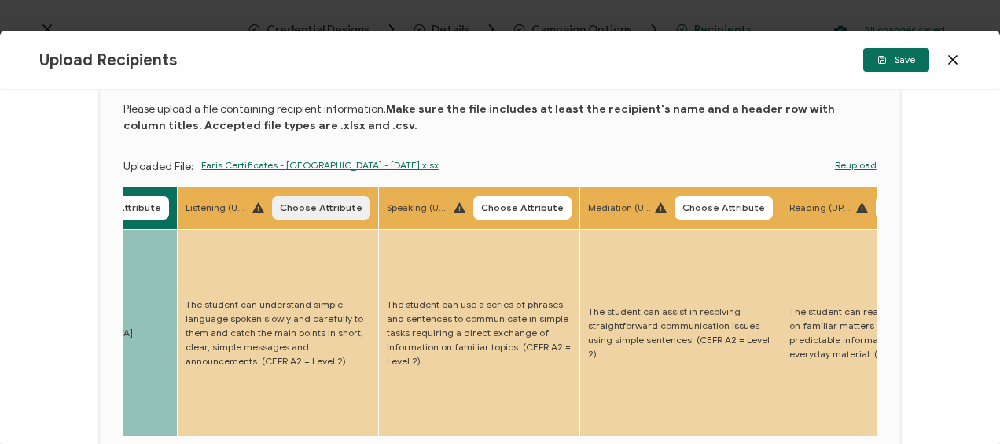
scroll to position [157, 0]
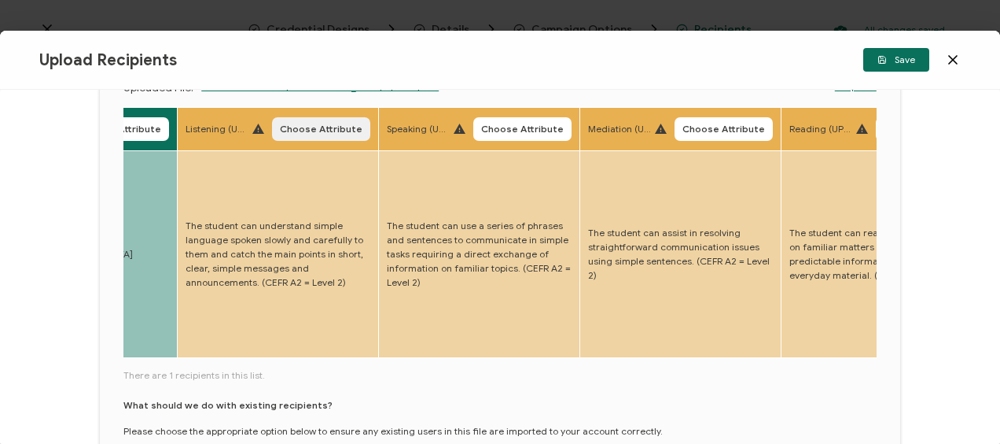
click at [333, 127] on span "Choose Attribute" at bounding box center [321, 128] width 83 height 9
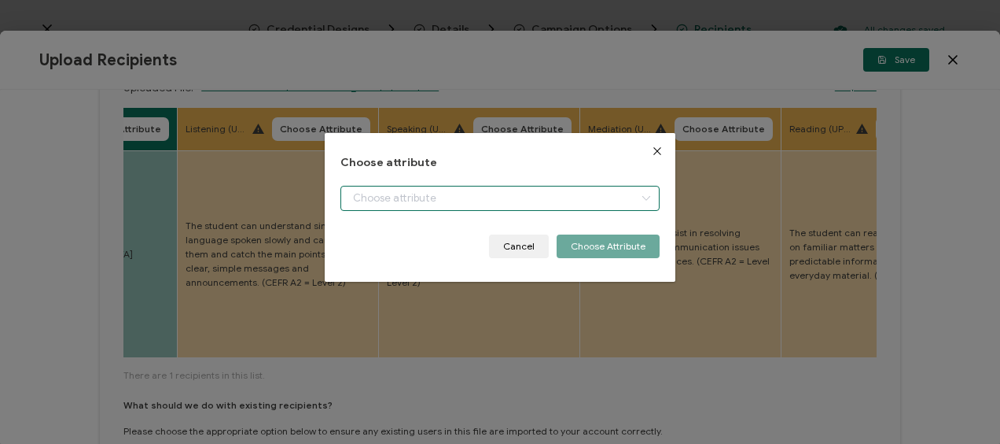
click at [430, 197] on input "dialog" at bounding box center [500, 198] width 318 height 25
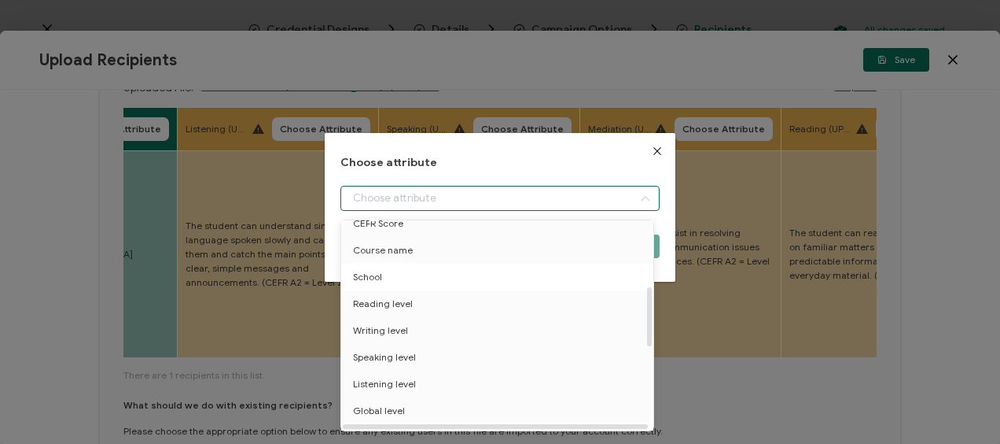
scroll to position [236, 0]
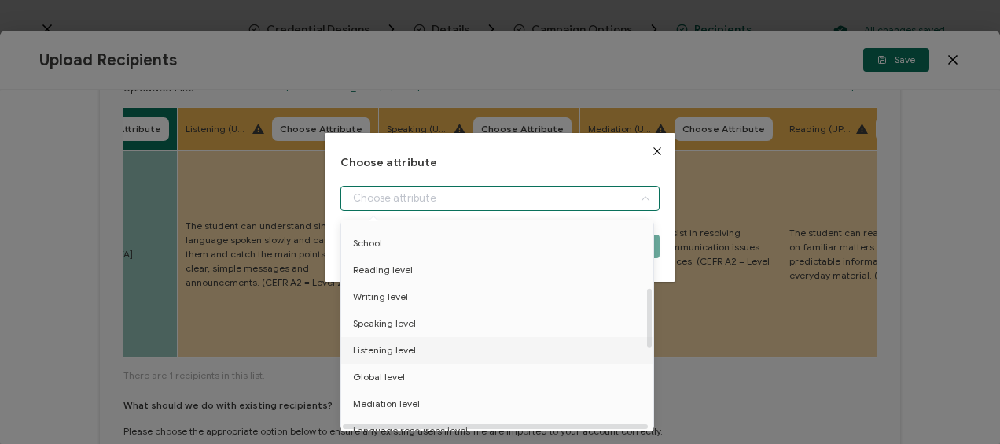
click at [405, 343] on span "Listening level" at bounding box center [384, 350] width 63 height 27
type input "Listening level"
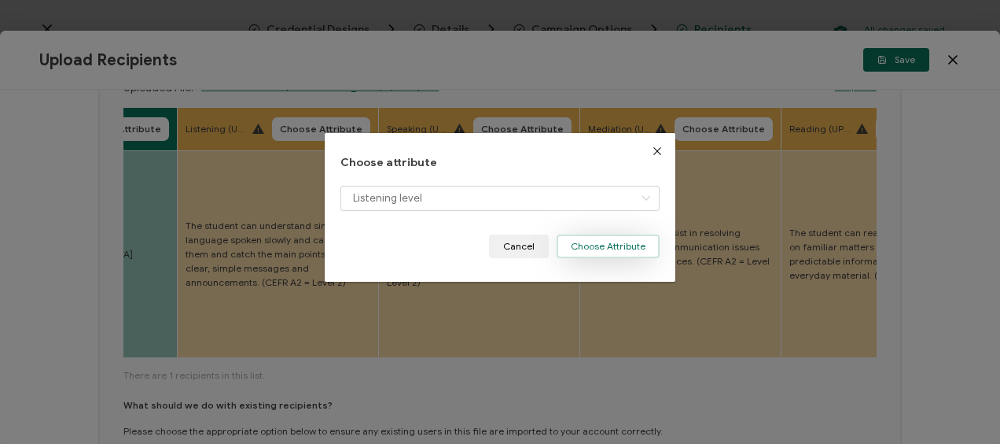
click at [627, 247] on button "Choose Attribute" at bounding box center [608, 246] width 103 height 24
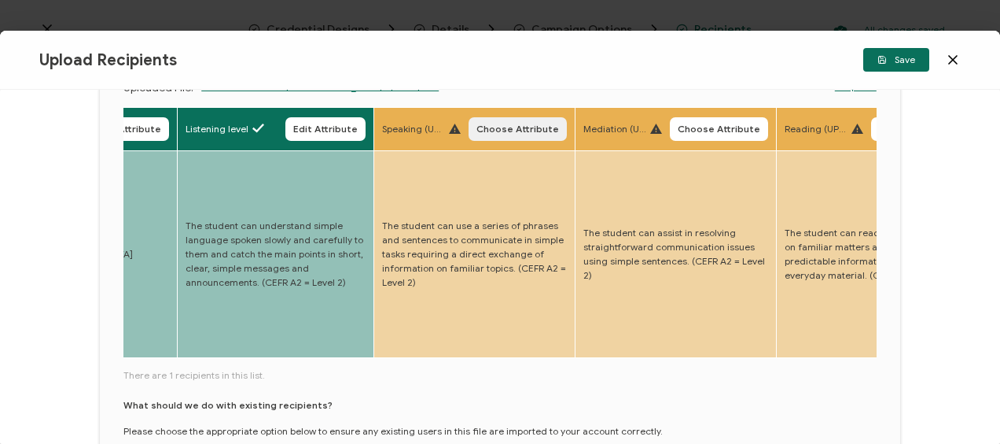
click at [514, 126] on span "Choose Attribute" at bounding box center [518, 128] width 83 height 9
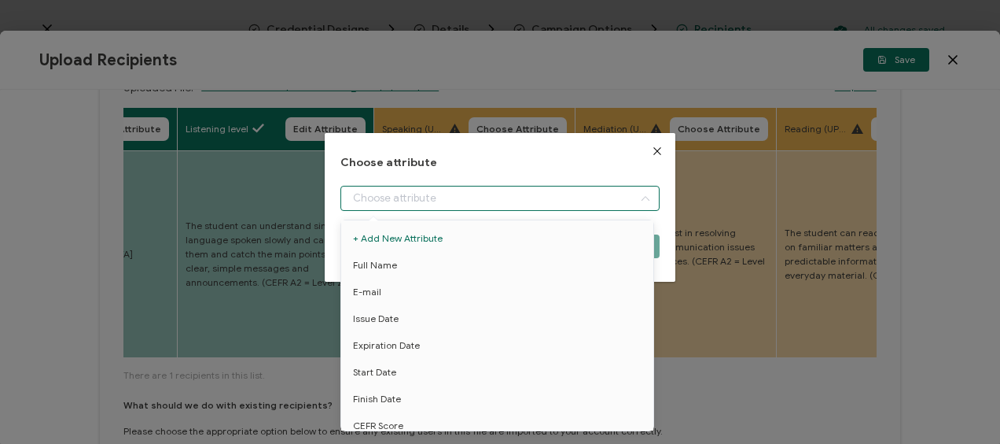
click at [410, 198] on input "dialog" at bounding box center [500, 198] width 318 height 25
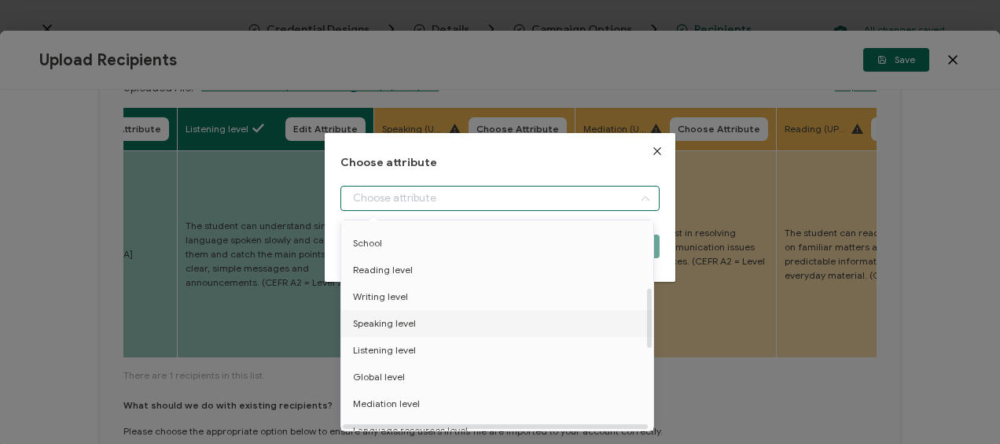
click at [418, 318] on li "Speaking level" at bounding box center [500, 323] width 326 height 27
type input "Speaking level"
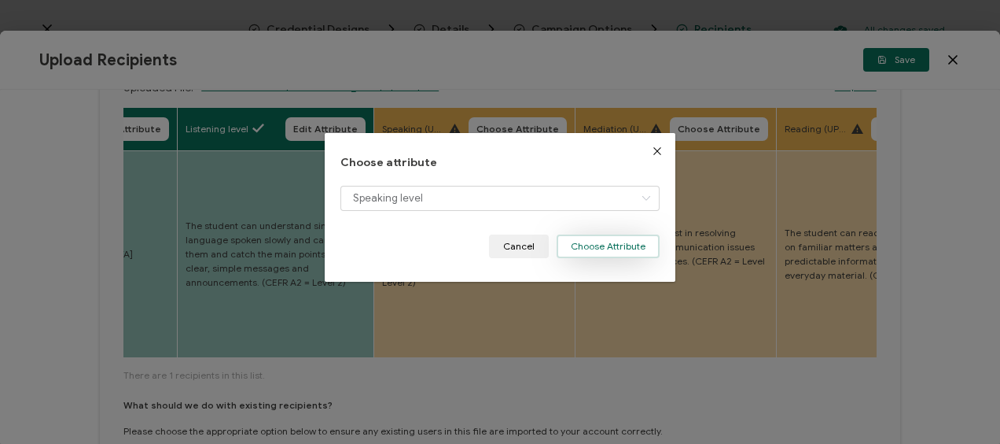
click at [601, 252] on button "Choose Attribute" at bounding box center [608, 246] width 103 height 24
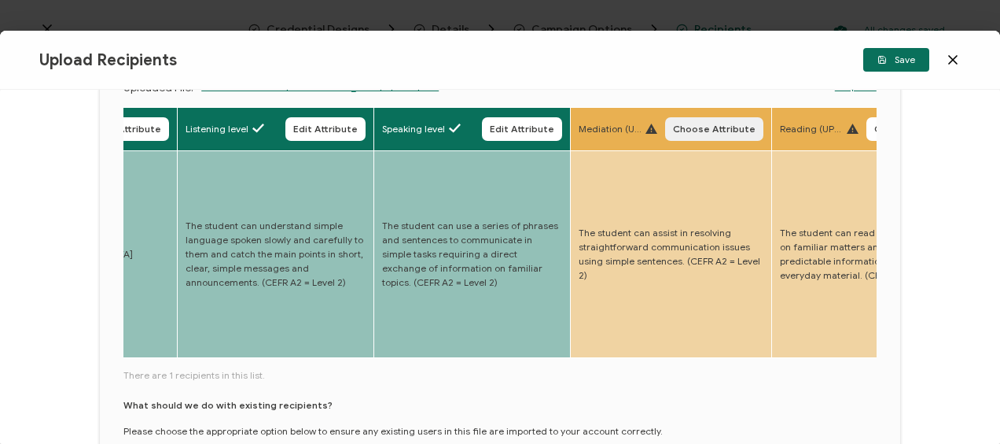
click at [733, 129] on span "Choose Attribute" at bounding box center [714, 128] width 83 height 9
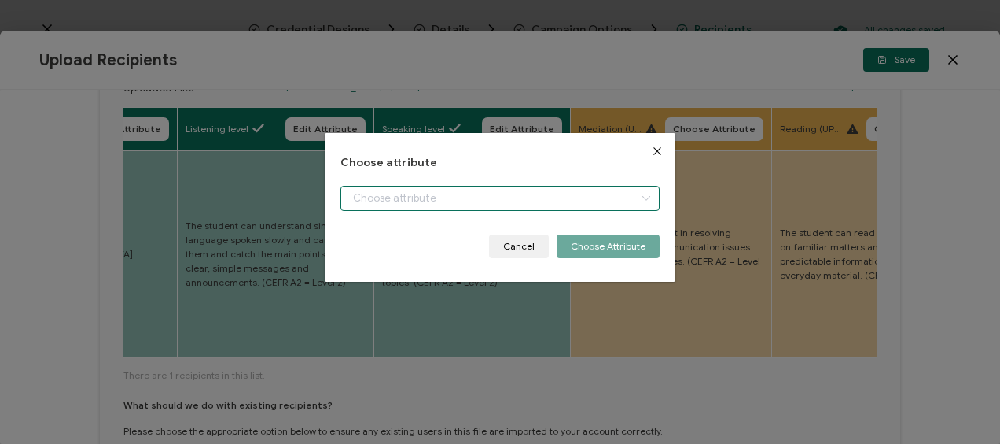
click at [396, 196] on input "dialog" at bounding box center [500, 198] width 318 height 25
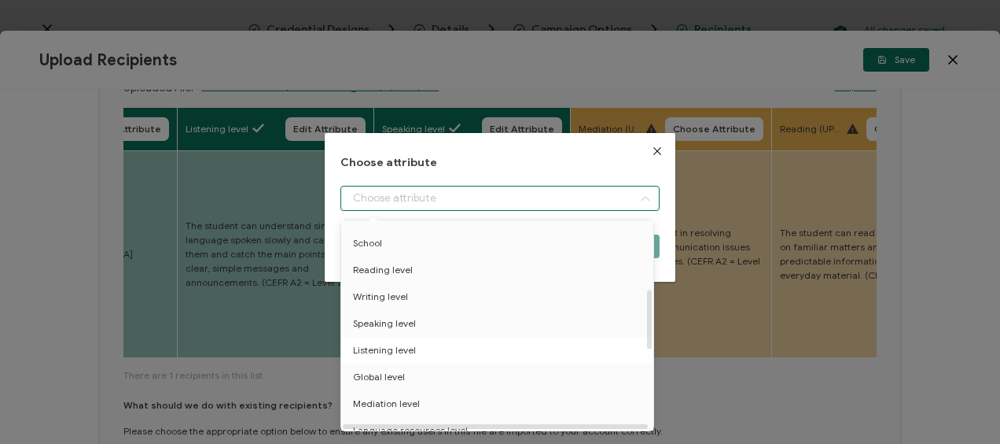
scroll to position [315, 0]
click at [399, 326] on span "Mediation level" at bounding box center [386, 324] width 67 height 27
type input "Mediation level"
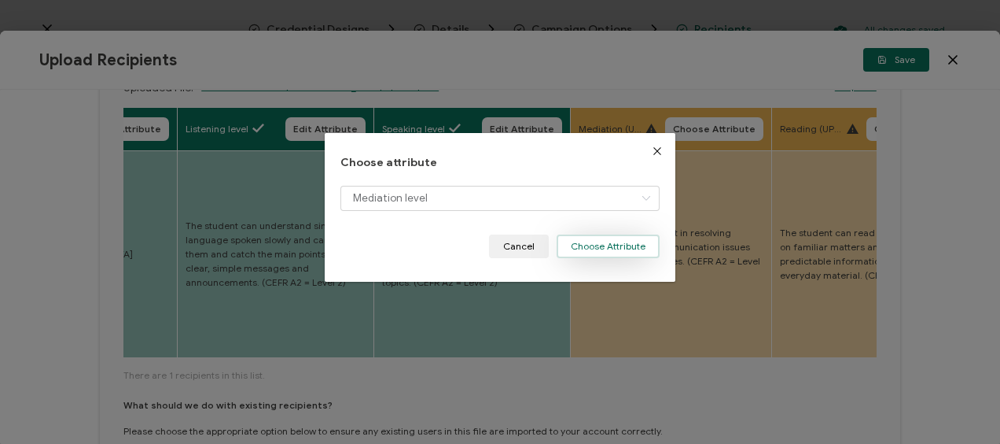
click at [588, 244] on button "Choose Attribute" at bounding box center [608, 246] width 103 height 24
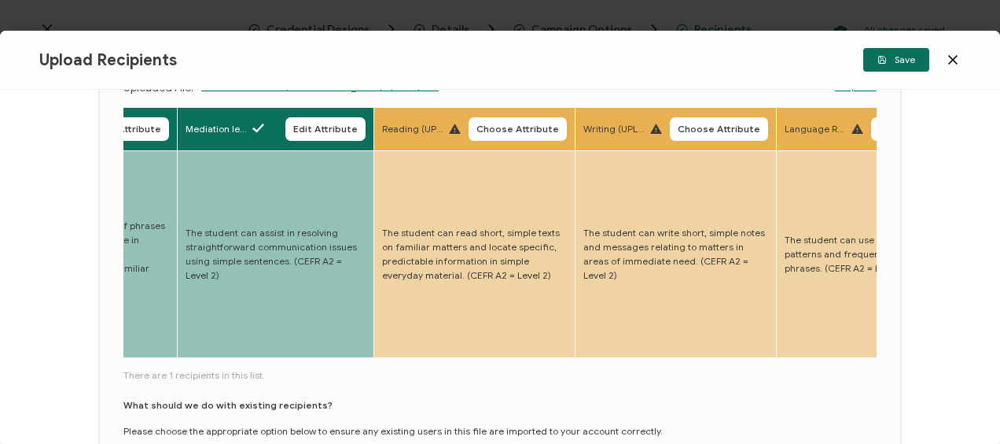
scroll to position [0, 1844]
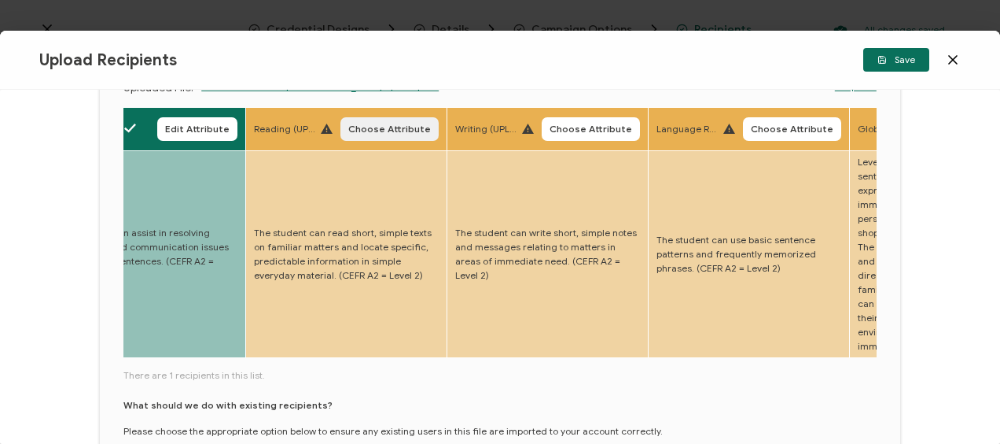
click at [361, 133] on span "Choose Attribute" at bounding box center [389, 128] width 83 height 9
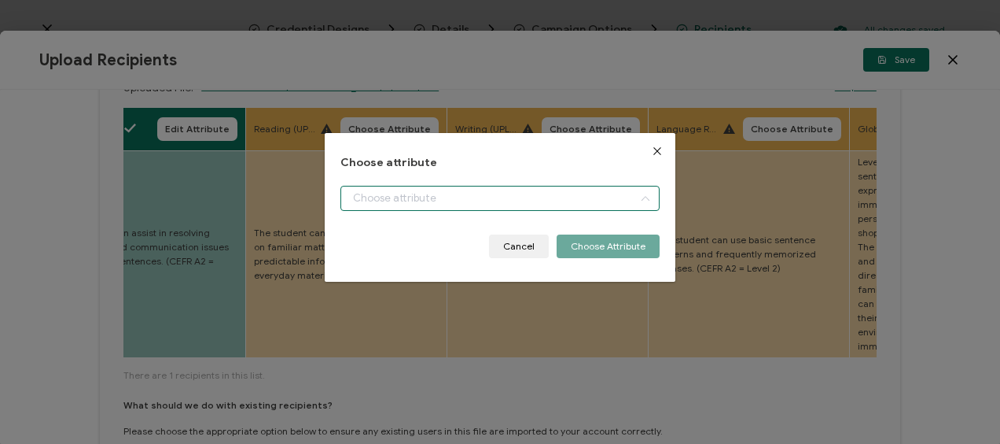
click at [410, 197] on input "dialog" at bounding box center [500, 198] width 318 height 25
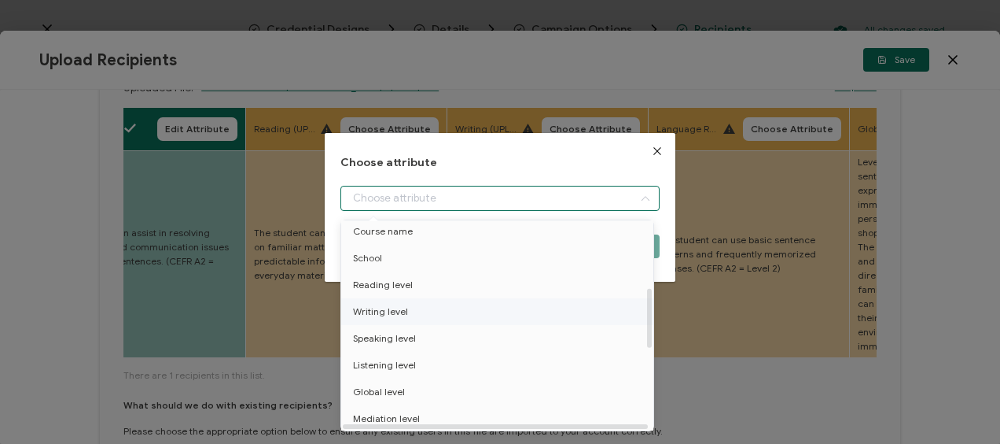
scroll to position [236, 0]
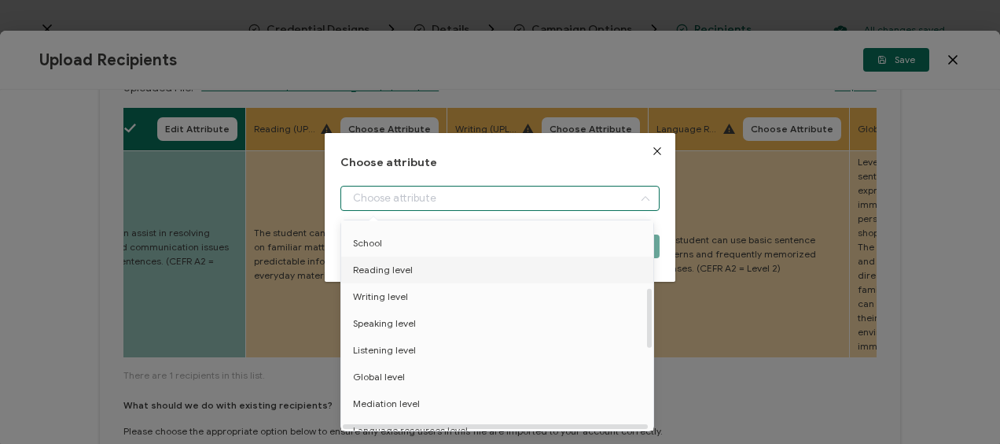
click at [402, 273] on span "Reading level" at bounding box center [383, 269] width 60 height 27
type input "Reading level"
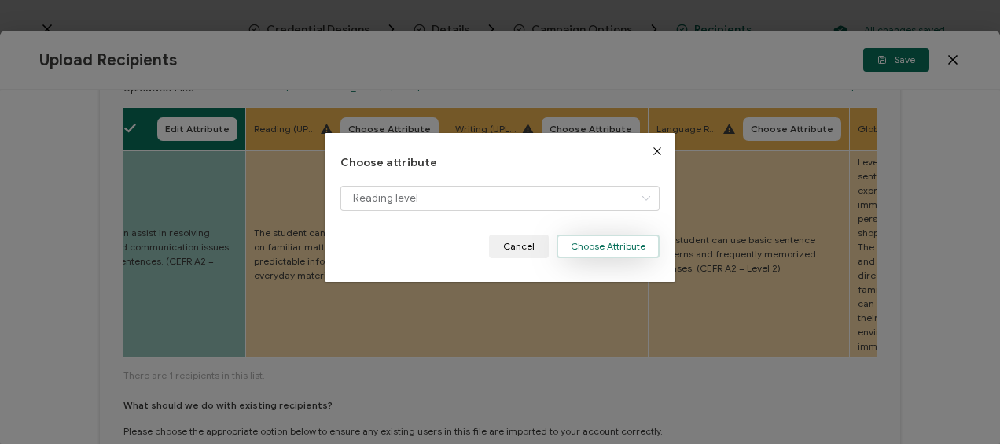
click at [576, 245] on button "Choose Attribute" at bounding box center [608, 246] width 103 height 24
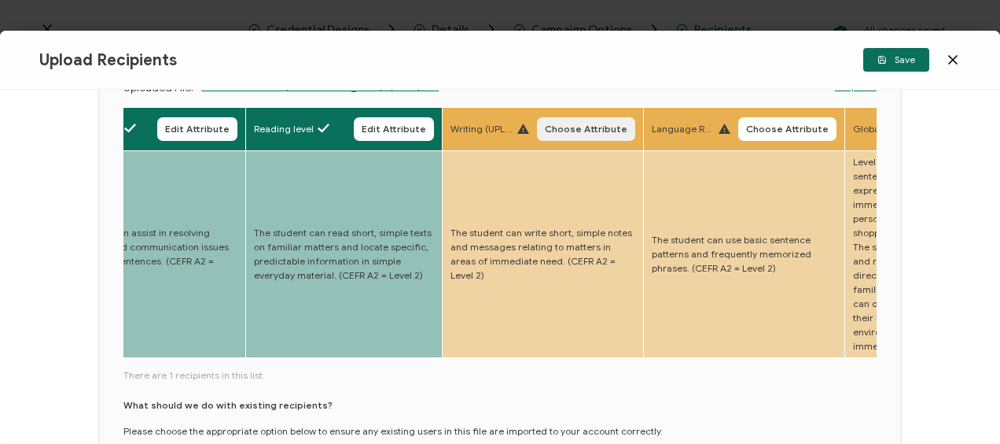
click at [568, 127] on span "Choose Attribute" at bounding box center [586, 128] width 83 height 9
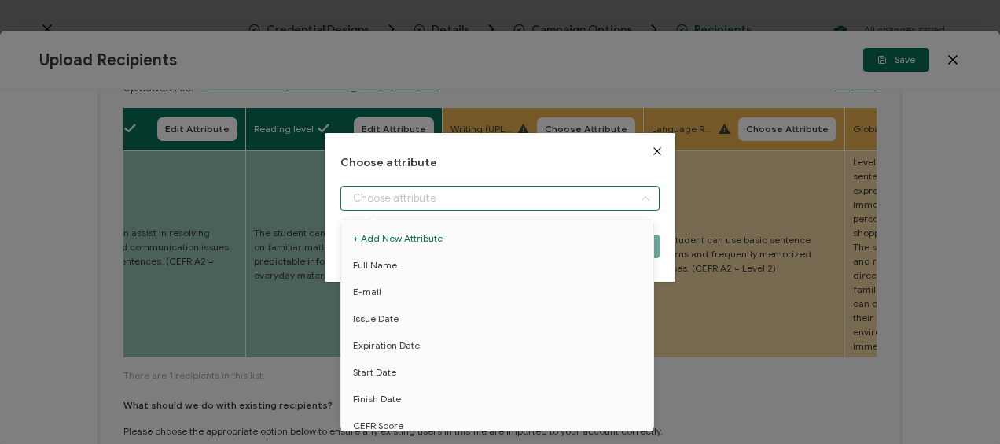
click at [377, 196] on input "dialog" at bounding box center [500, 198] width 318 height 25
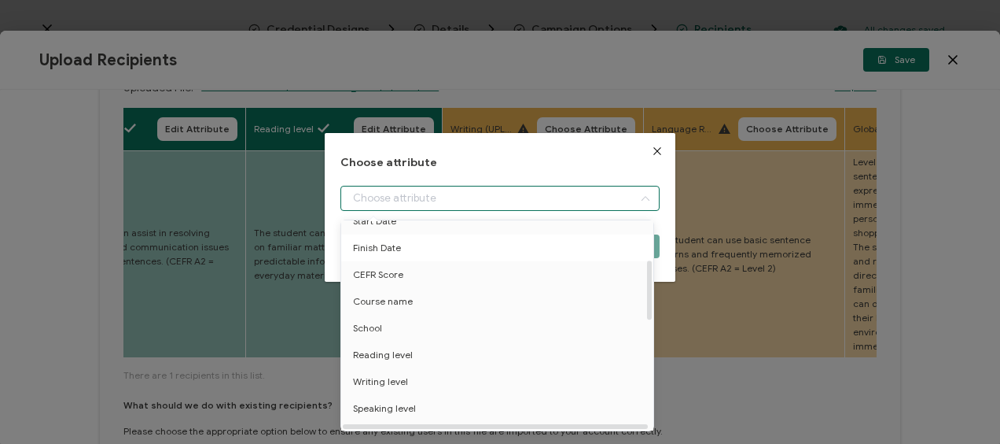
scroll to position [157, 0]
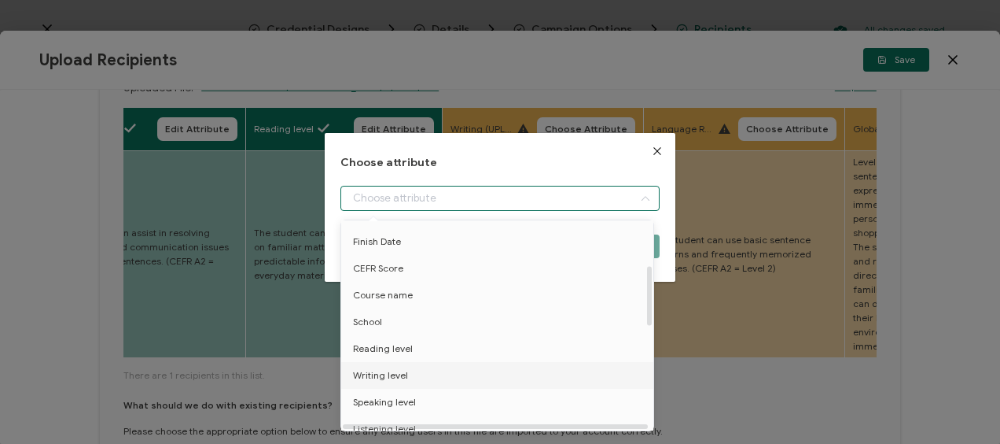
click at [399, 371] on span "Writing level" at bounding box center [380, 375] width 55 height 27
type input "Writing level"
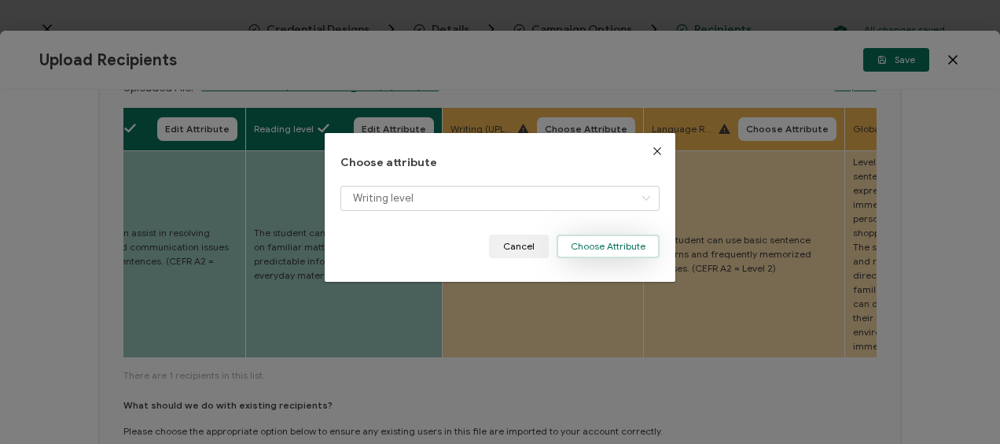
click at [572, 253] on button "Choose Attribute" at bounding box center [608, 246] width 103 height 24
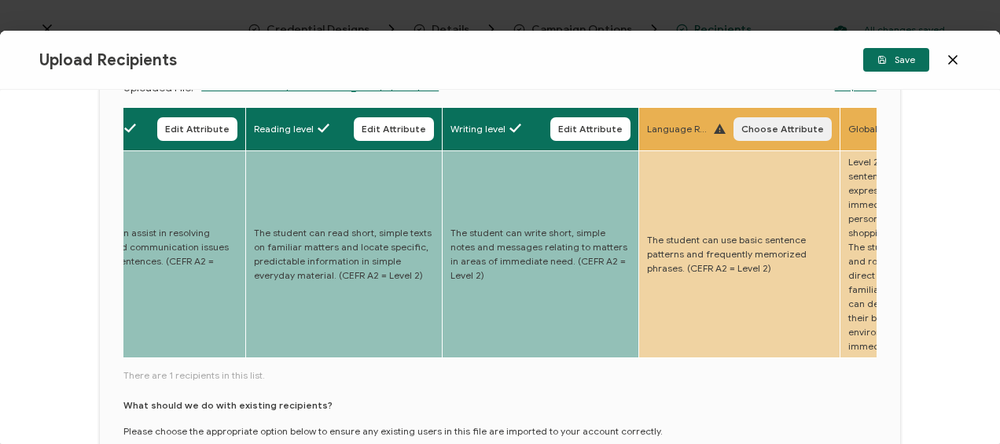
click at [782, 129] on span "Choose Attribute" at bounding box center [783, 128] width 83 height 9
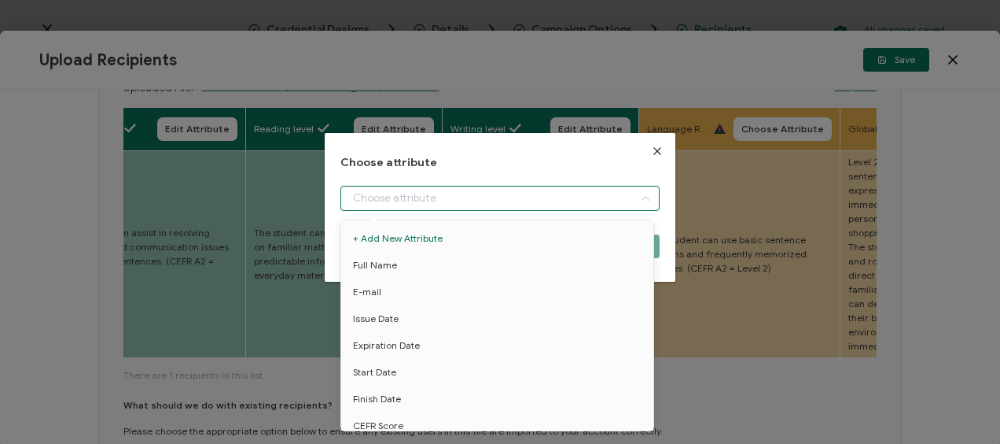
click at [419, 197] on input "dialog" at bounding box center [500, 198] width 318 height 25
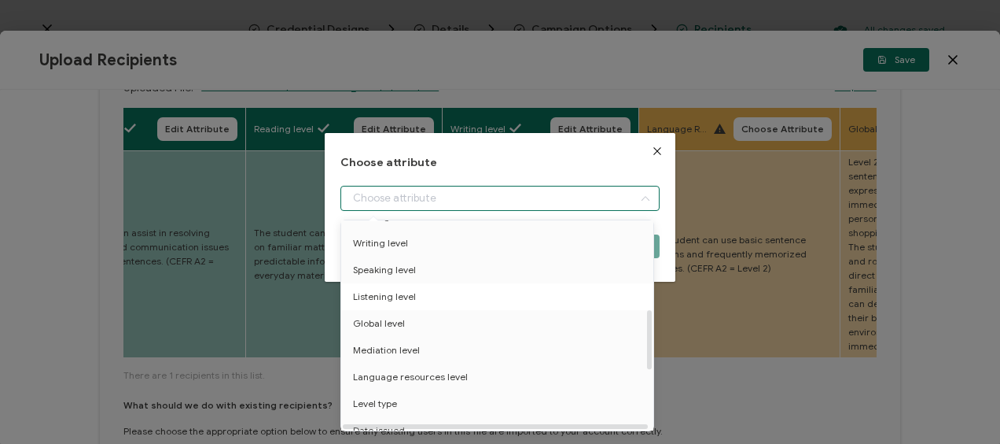
scroll to position [315, 0]
click at [407, 348] on span "Language resources level" at bounding box center [410, 351] width 115 height 27
type input "Language resources level"
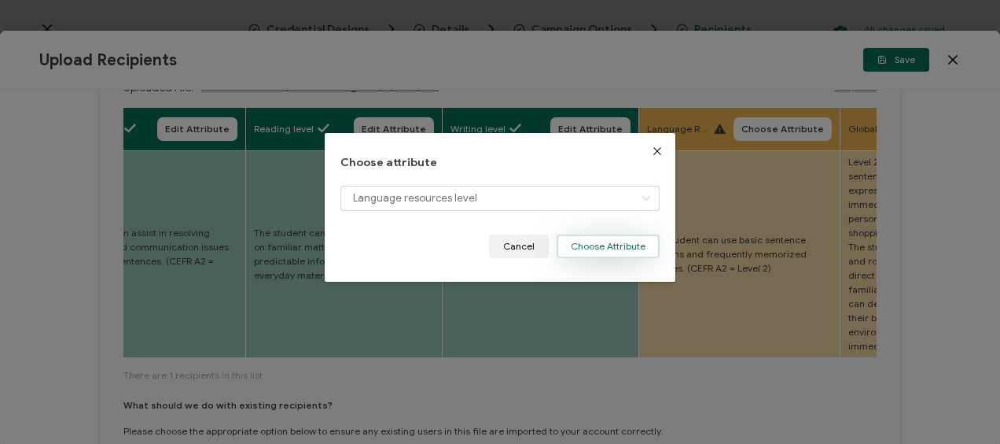
click at [585, 246] on button "Choose Attribute" at bounding box center [608, 246] width 103 height 24
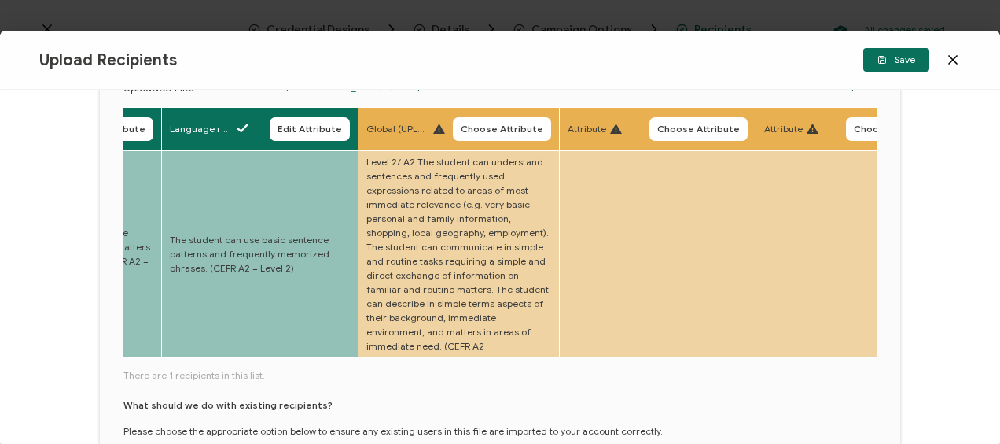
scroll to position [0, 2340]
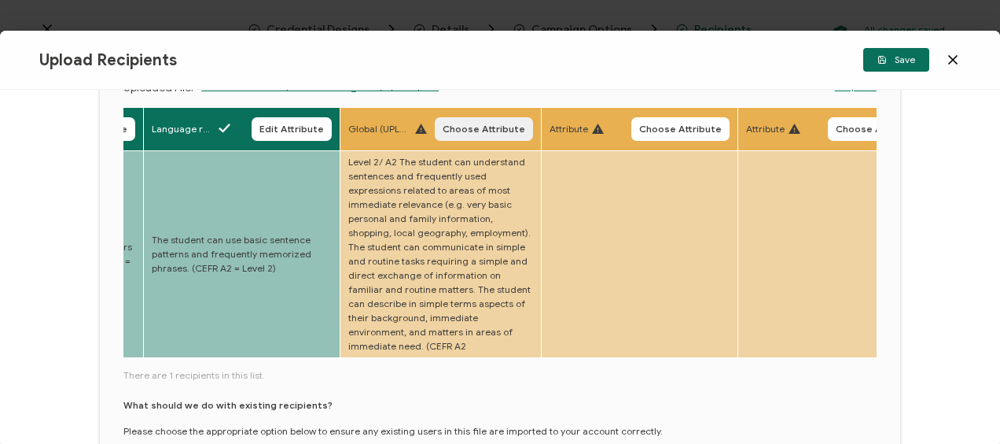
click at [462, 130] on span "Choose Attribute" at bounding box center [484, 128] width 83 height 9
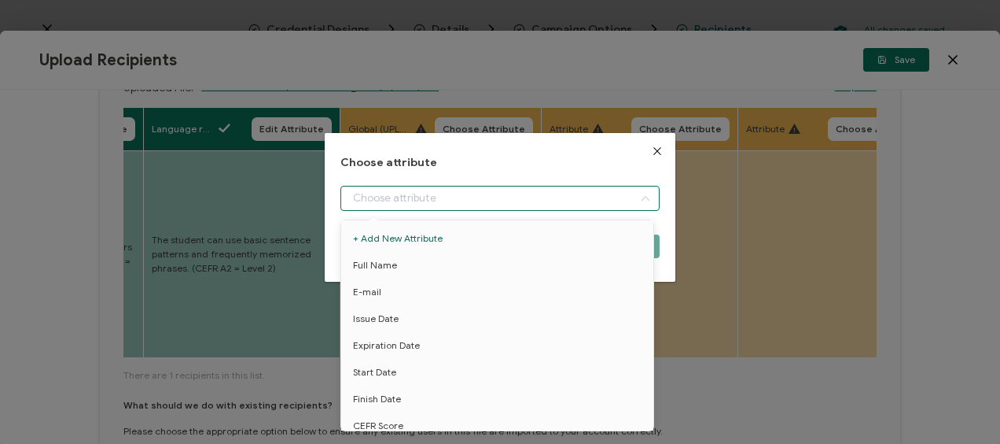
drag, startPoint x: 407, startPoint y: 197, endPoint x: 406, endPoint y: 239, distance: 41.7
click at [407, 197] on input "dialog" at bounding box center [500, 198] width 318 height 25
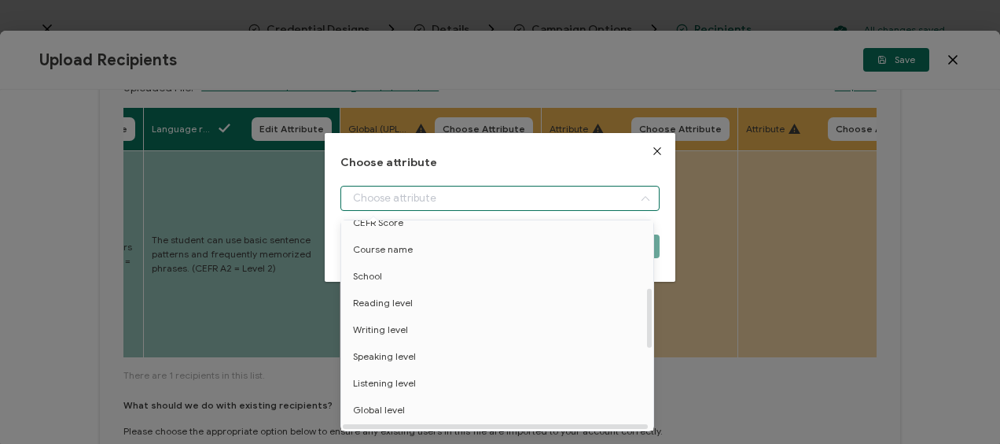
scroll to position [236, 0]
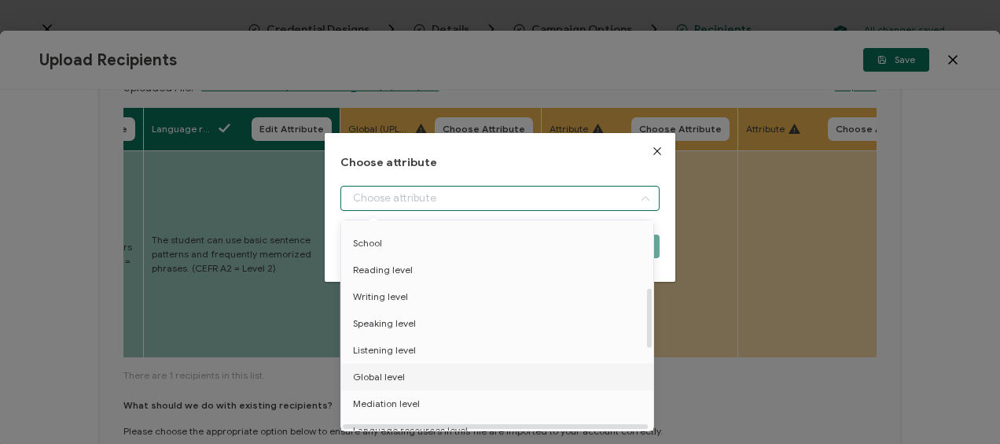
drag, startPoint x: 395, startPoint y: 371, endPoint x: 439, endPoint y: 329, distance: 61.2
click at [395, 371] on span "Global level" at bounding box center [379, 376] width 52 height 27
type input "Global level"
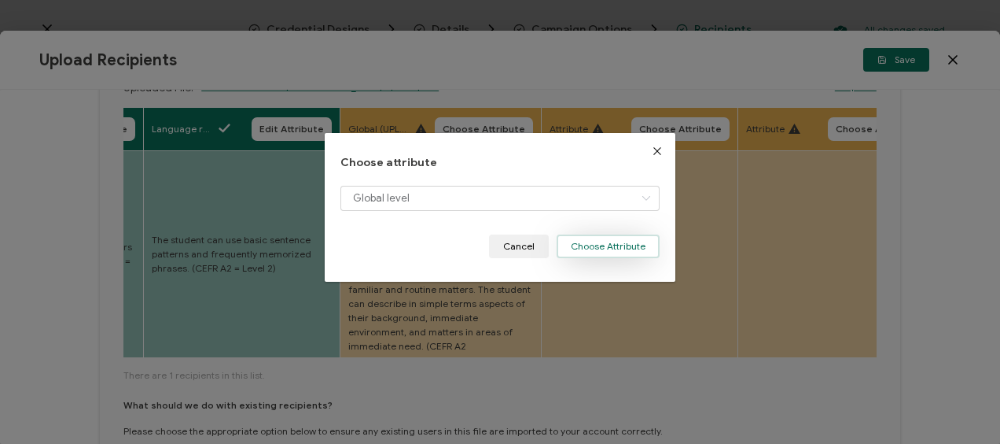
click at [587, 248] on button "Choose Attribute" at bounding box center [608, 246] width 103 height 24
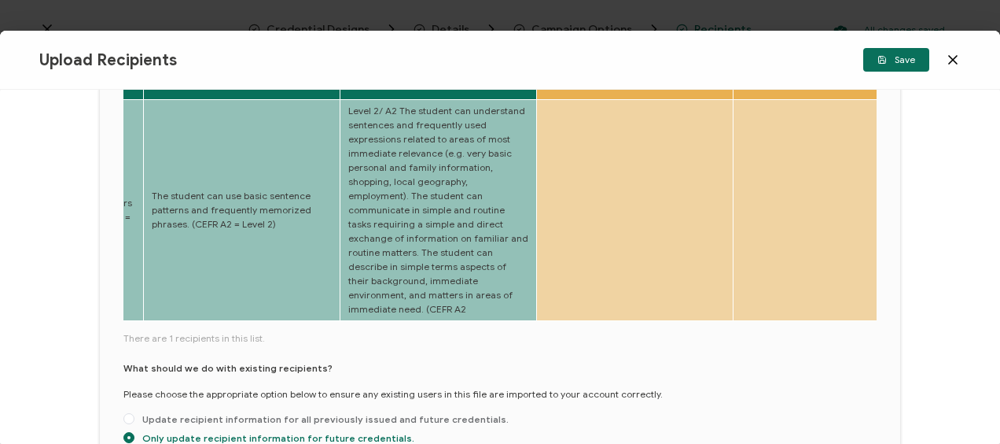
scroll to position [79, 0]
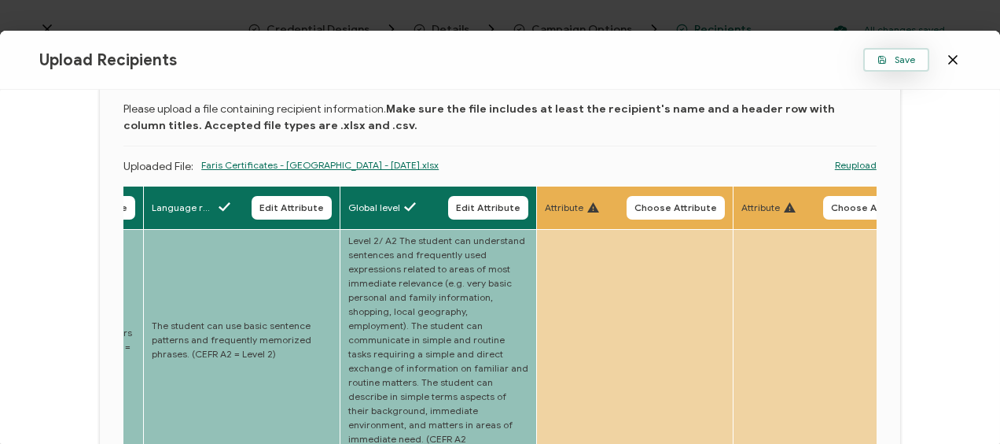
click at [907, 64] on span "Save" at bounding box center [897, 59] width 38 height 9
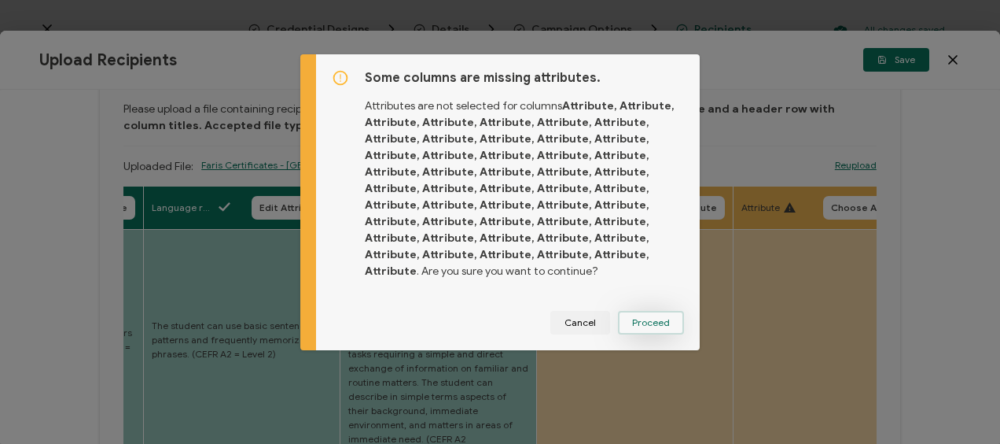
click at [650, 315] on button "Proceed" at bounding box center [651, 323] width 66 height 24
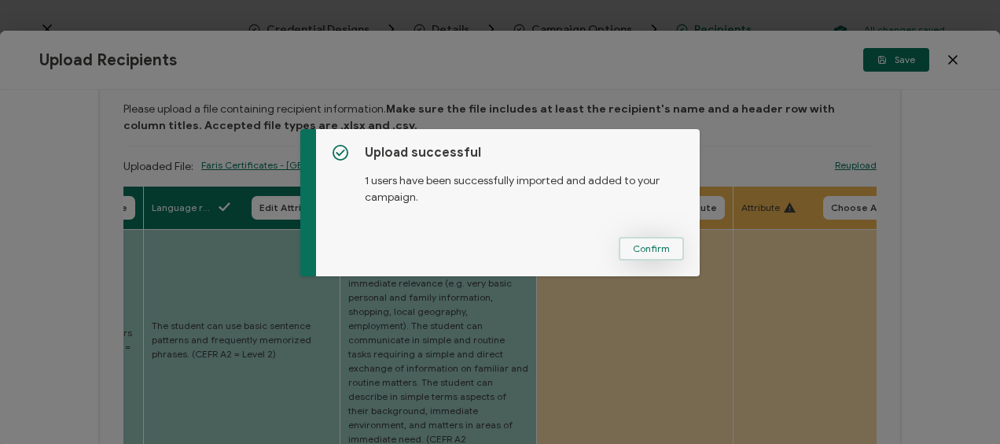
click at [666, 247] on button "Confirm" at bounding box center [651, 249] width 65 height 24
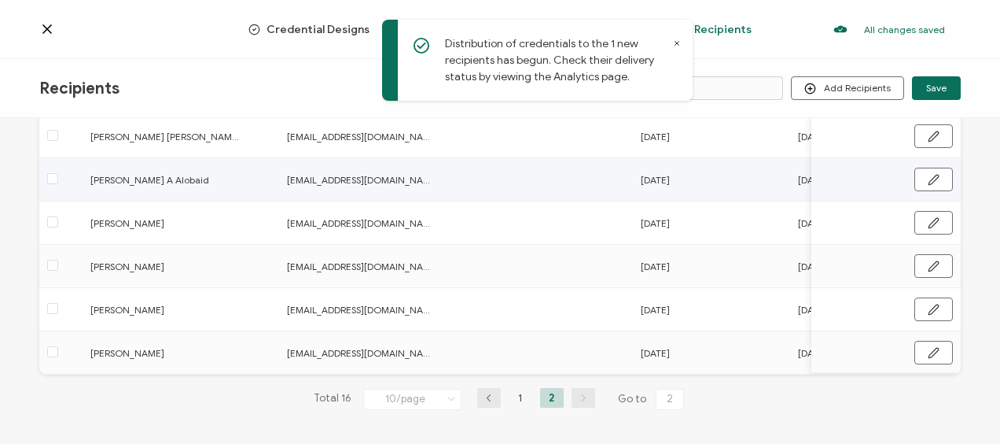
scroll to position [160, 0]
click at [50, 348] on span at bounding box center [52, 350] width 11 height 11
click at [58, 345] on input "checkbox" at bounding box center [58, 345] width 0 height 0
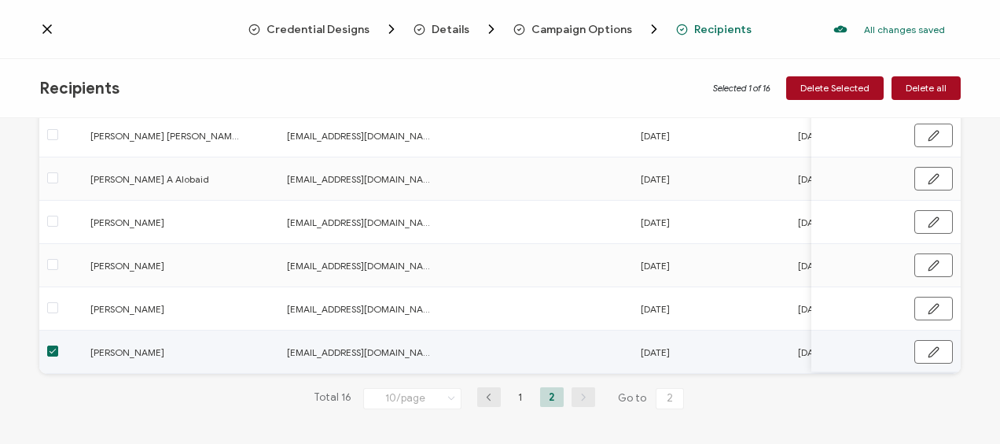
click at [55, 353] on span at bounding box center [52, 350] width 11 height 11
click at [58, 345] on input "checkbox" at bounding box center [58, 345] width 0 height 0
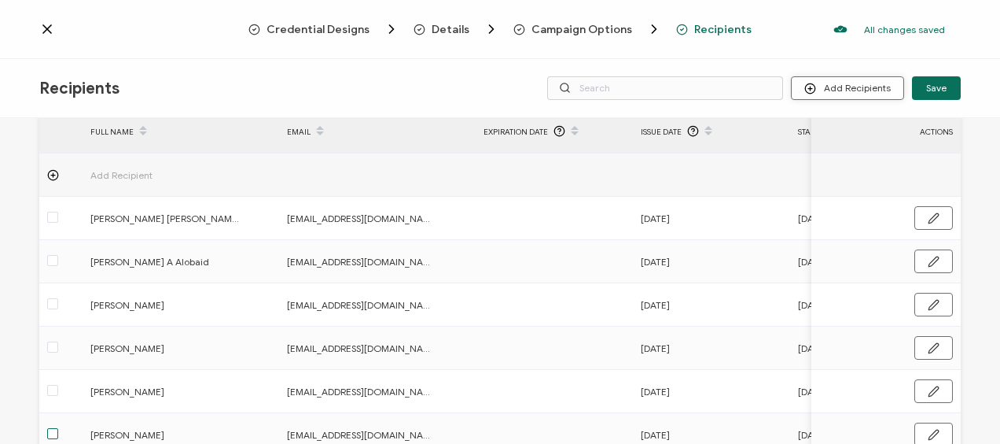
scroll to position [0, 0]
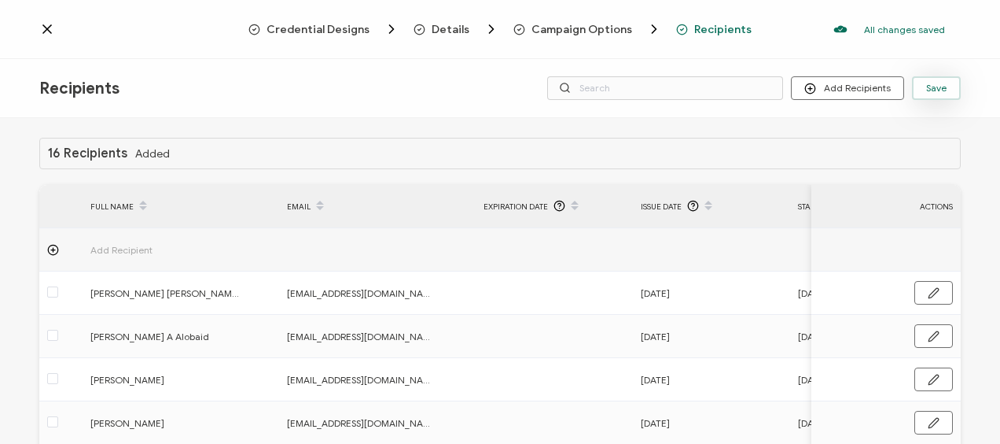
click at [948, 80] on button "Save" at bounding box center [936, 88] width 49 height 24
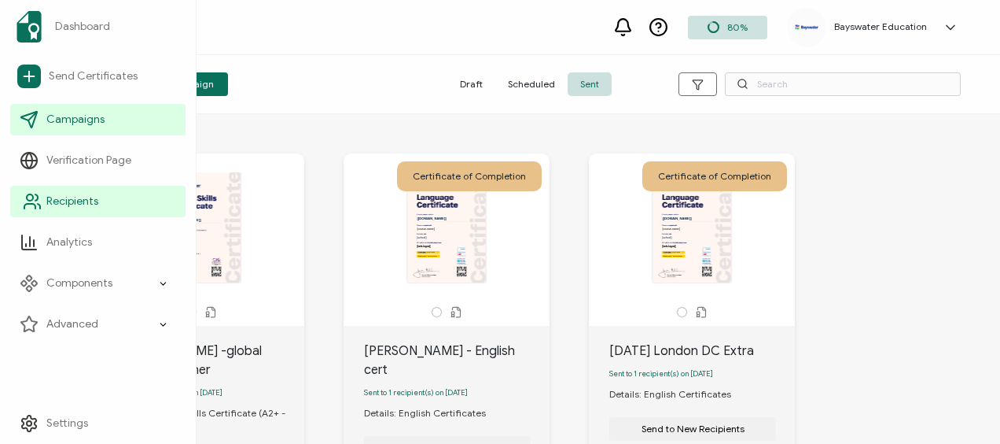
click at [44, 193] on link "Recipients" at bounding box center [97, 201] width 175 height 31
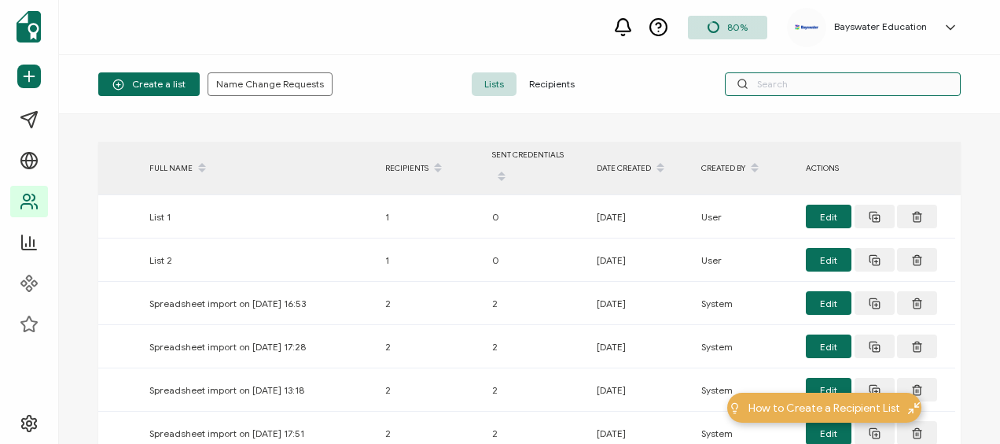
click at [761, 90] on input "text" at bounding box center [843, 84] width 236 height 24
click at [545, 79] on span "Recipients" at bounding box center [552, 84] width 71 height 24
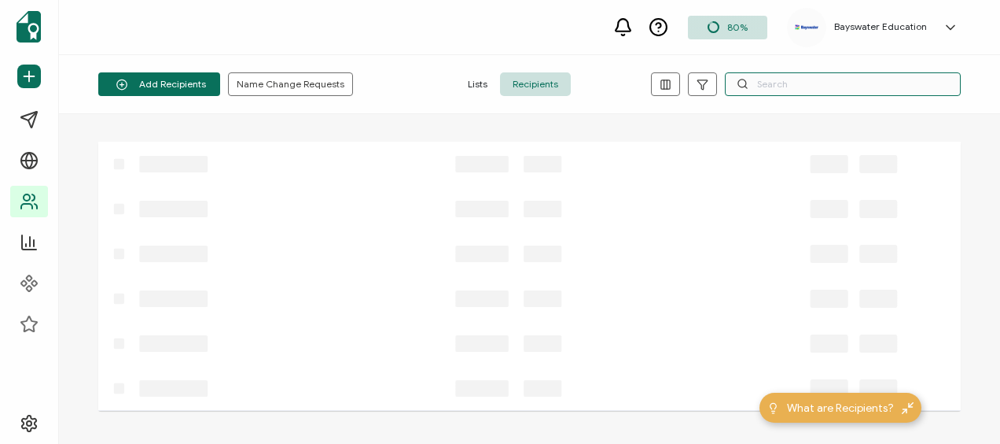
click at [793, 88] on input "text" at bounding box center [843, 84] width 236 height 24
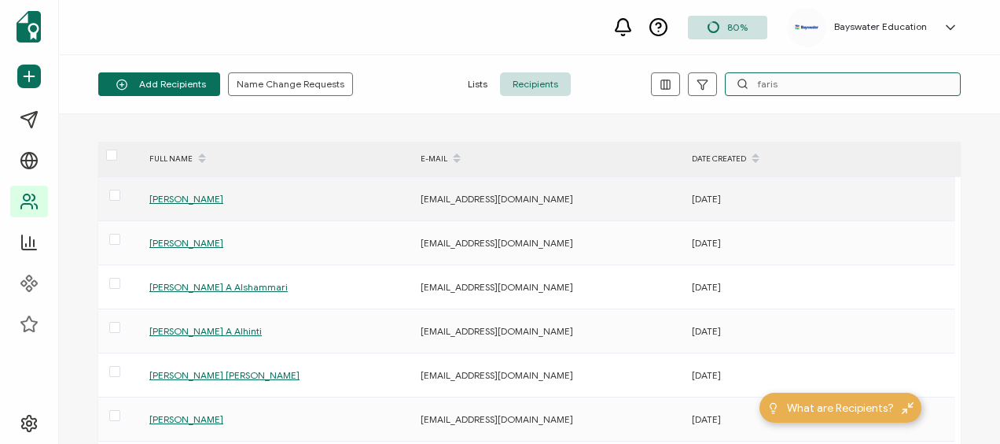
type input "faris"
click at [223, 196] on span "[PERSON_NAME]" at bounding box center [186, 199] width 74 height 12
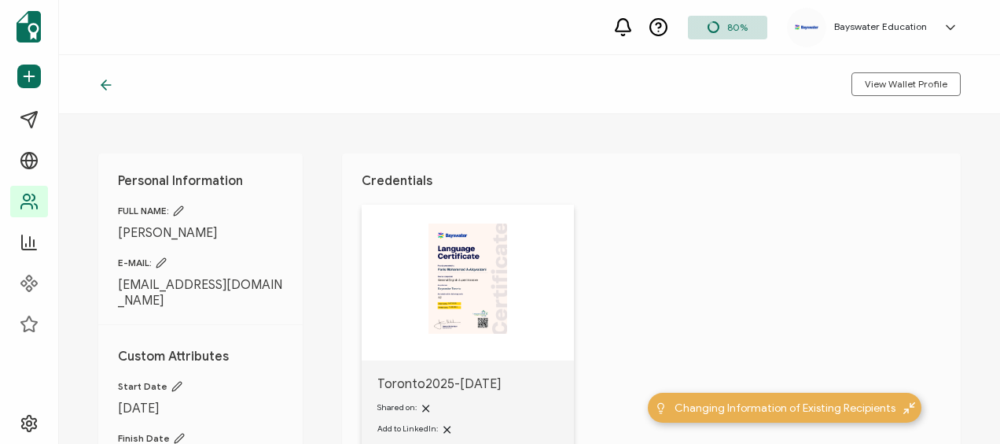
scroll to position [157, 0]
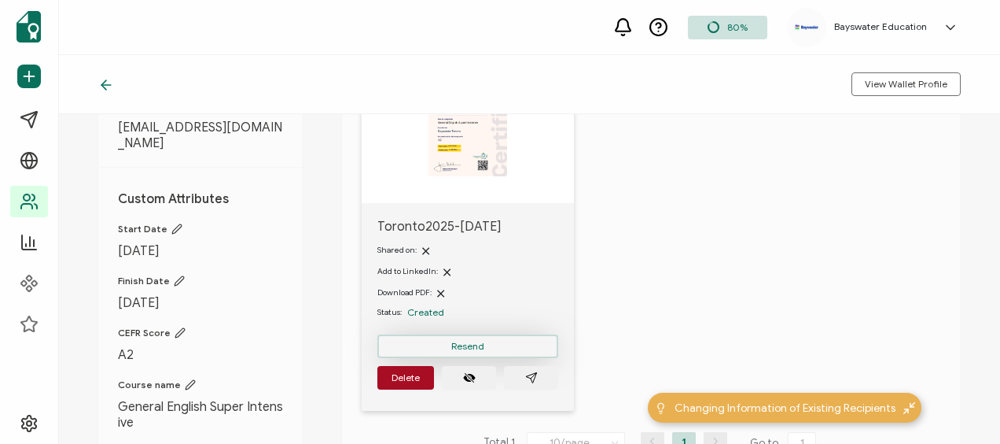
click at [480, 341] on span "Resend" at bounding box center [467, 345] width 33 height 9
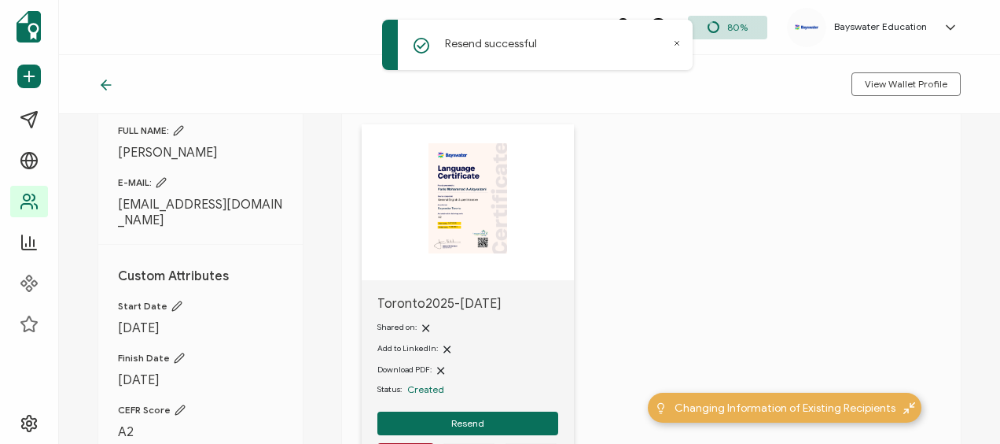
scroll to position [0, 0]
